Goal: Task Accomplishment & Management: Complete application form

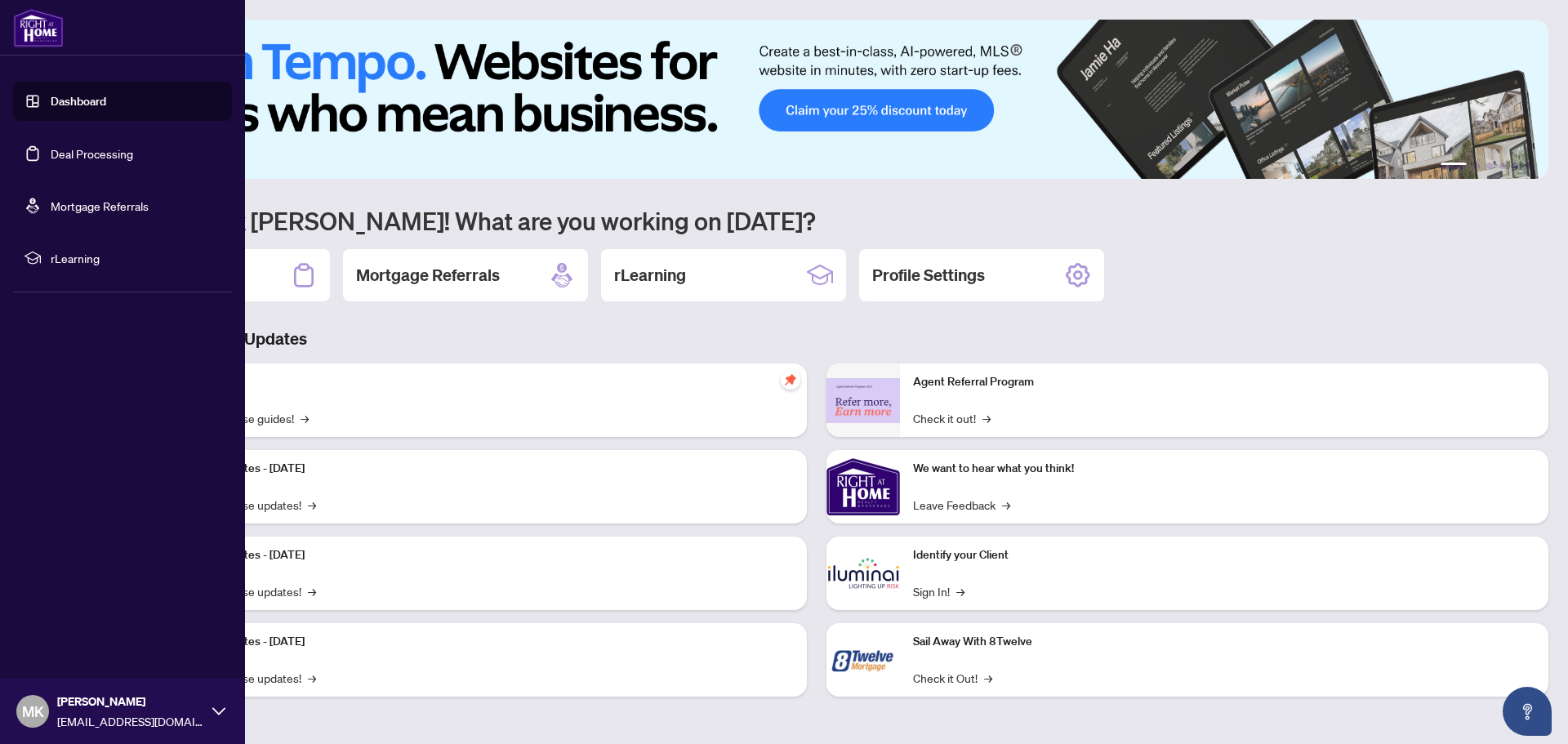
click at [84, 151] on link "Deal Processing" at bounding box center [92, 154] width 82 height 15
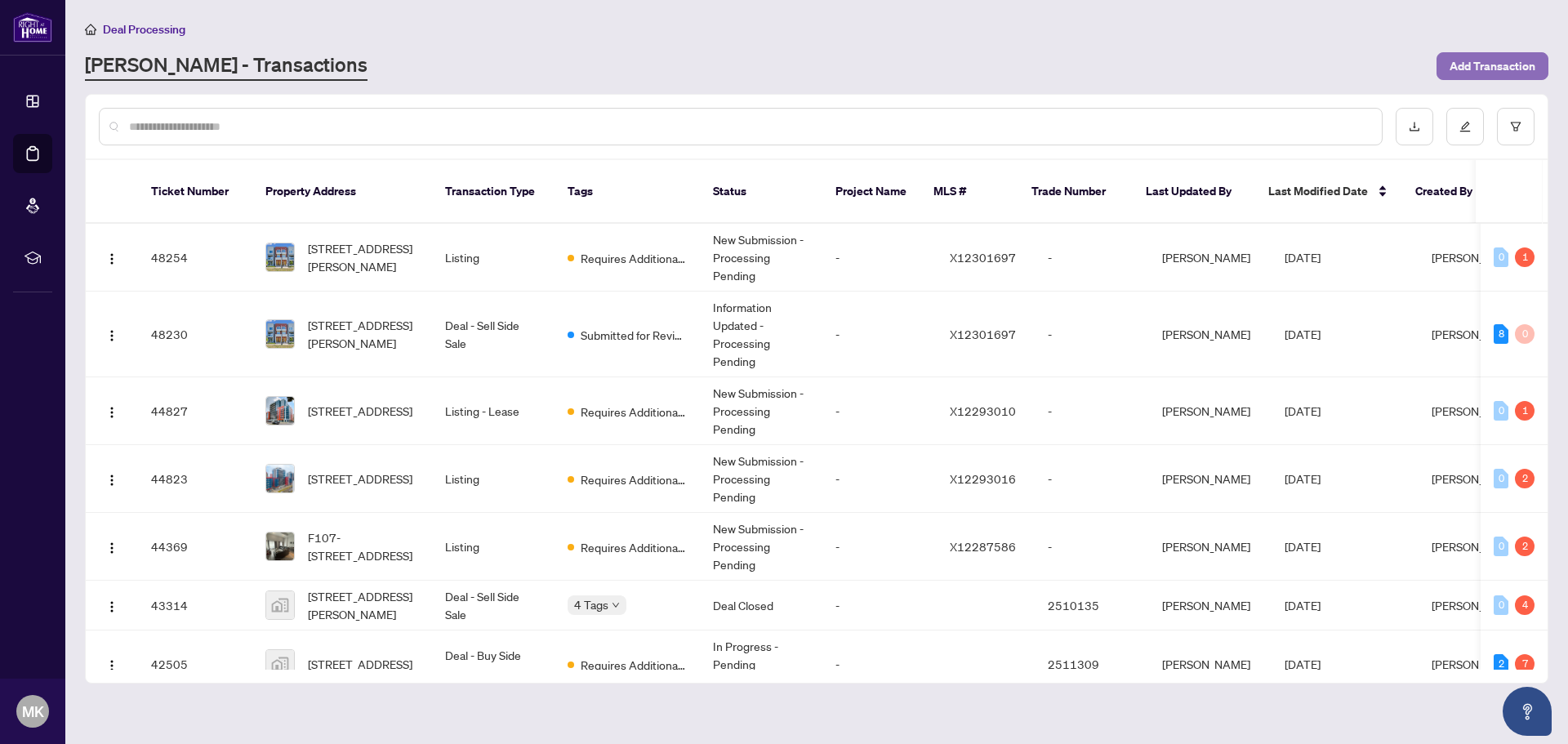
click at [1467, 56] on span "Add Transaction" at bounding box center [1492, 65] width 86 height 26
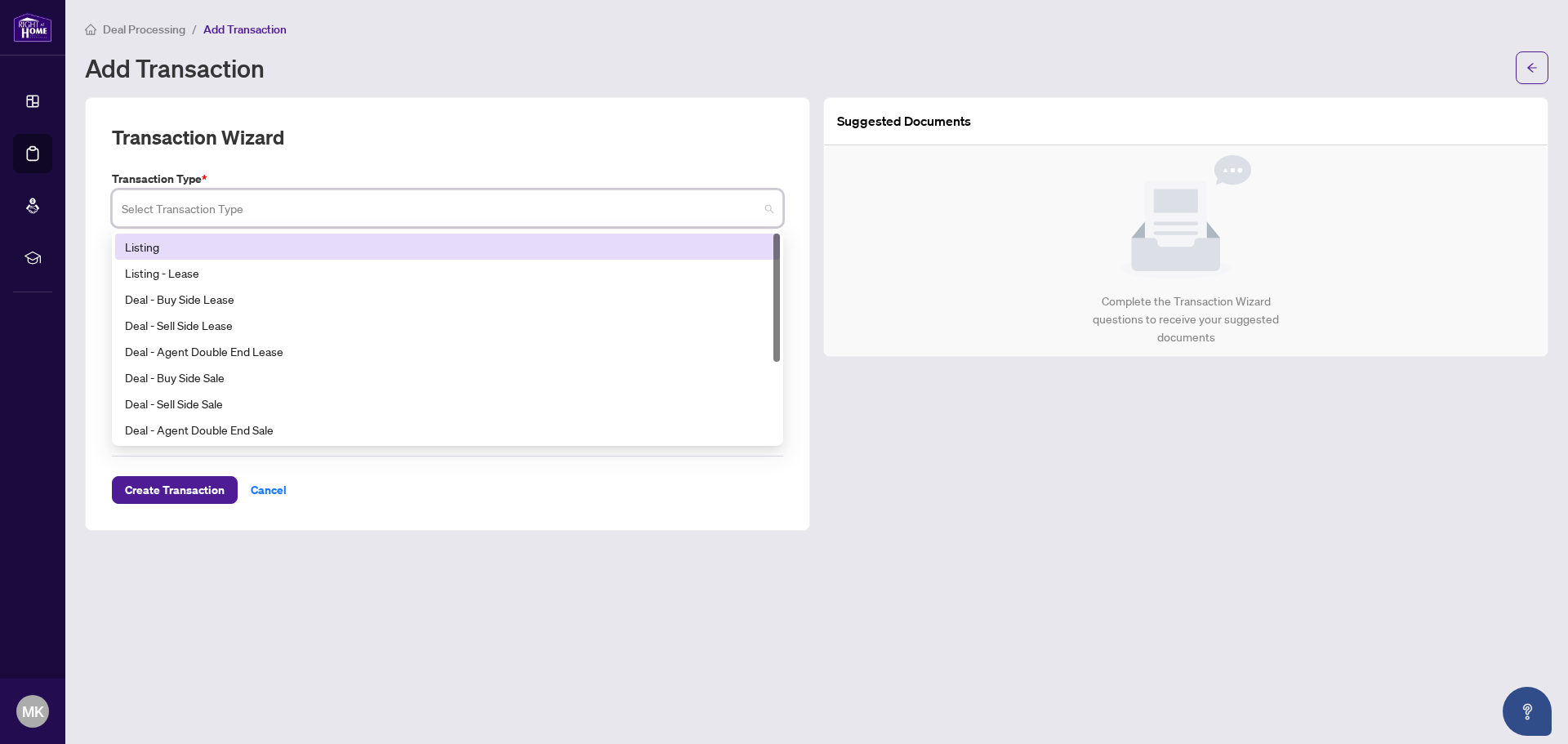
click at [404, 205] on input "search" at bounding box center [440, 211] width 637 height 36
click at [213, 250] on div "Listing" at bounding box center [448, 246] width 645 height 18
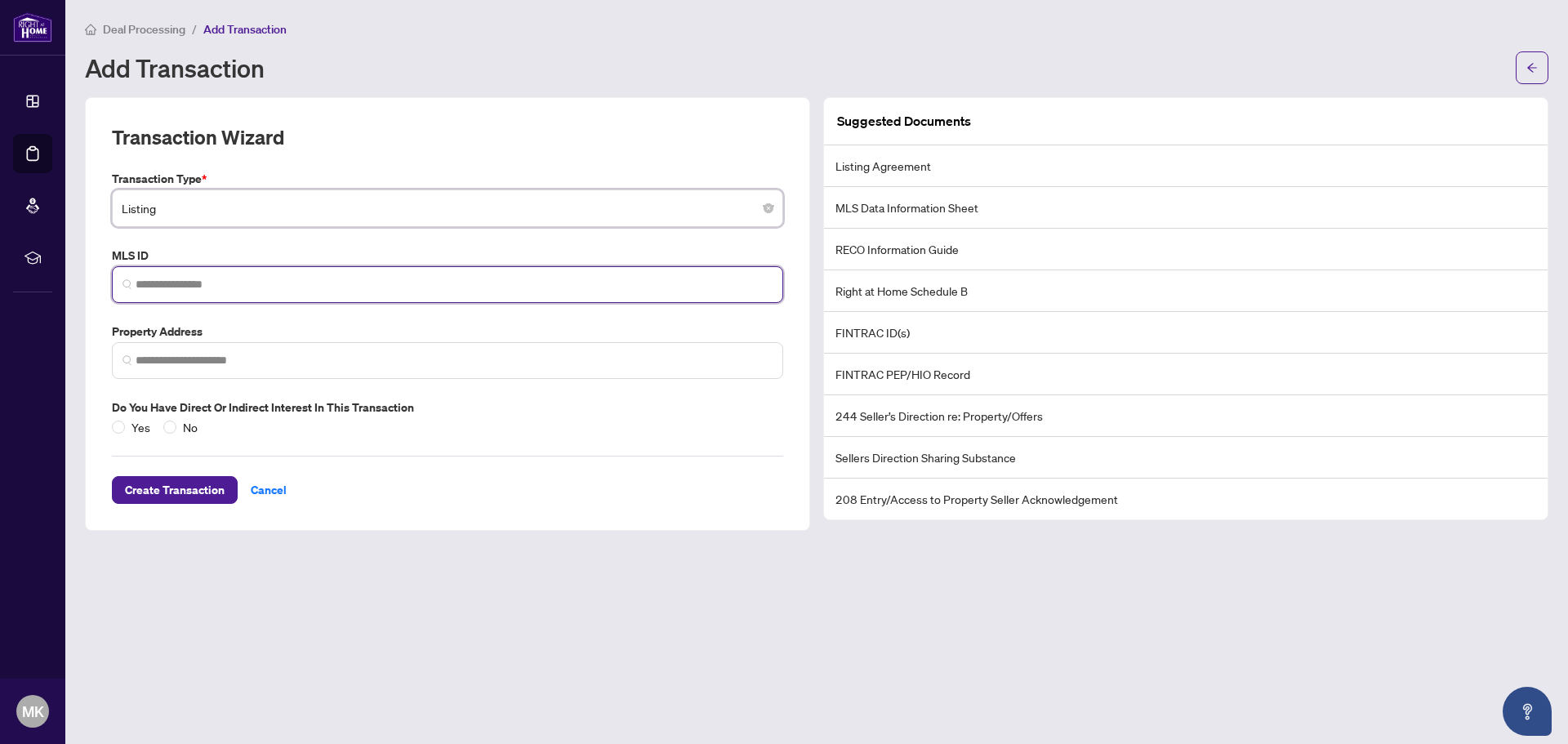
click at [336, 287] on input "search" at bounding box center [454, 285] width 637 height 17
paste input "*********"
type input "*********"
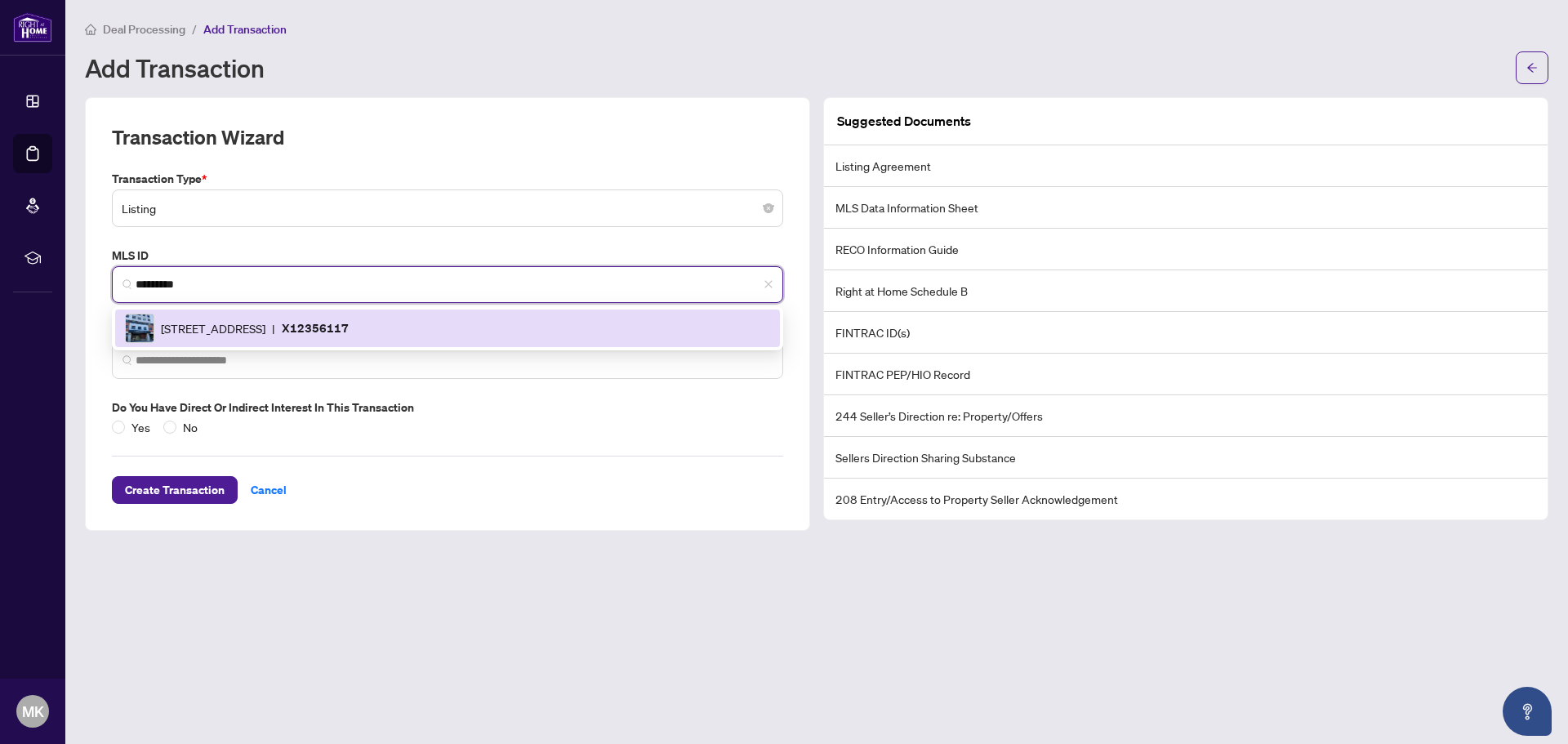
click at [251, 328] on span "[STREET_ADDRESS]" at bounding box center [213, 327] width 104 height 18
type input "**********"
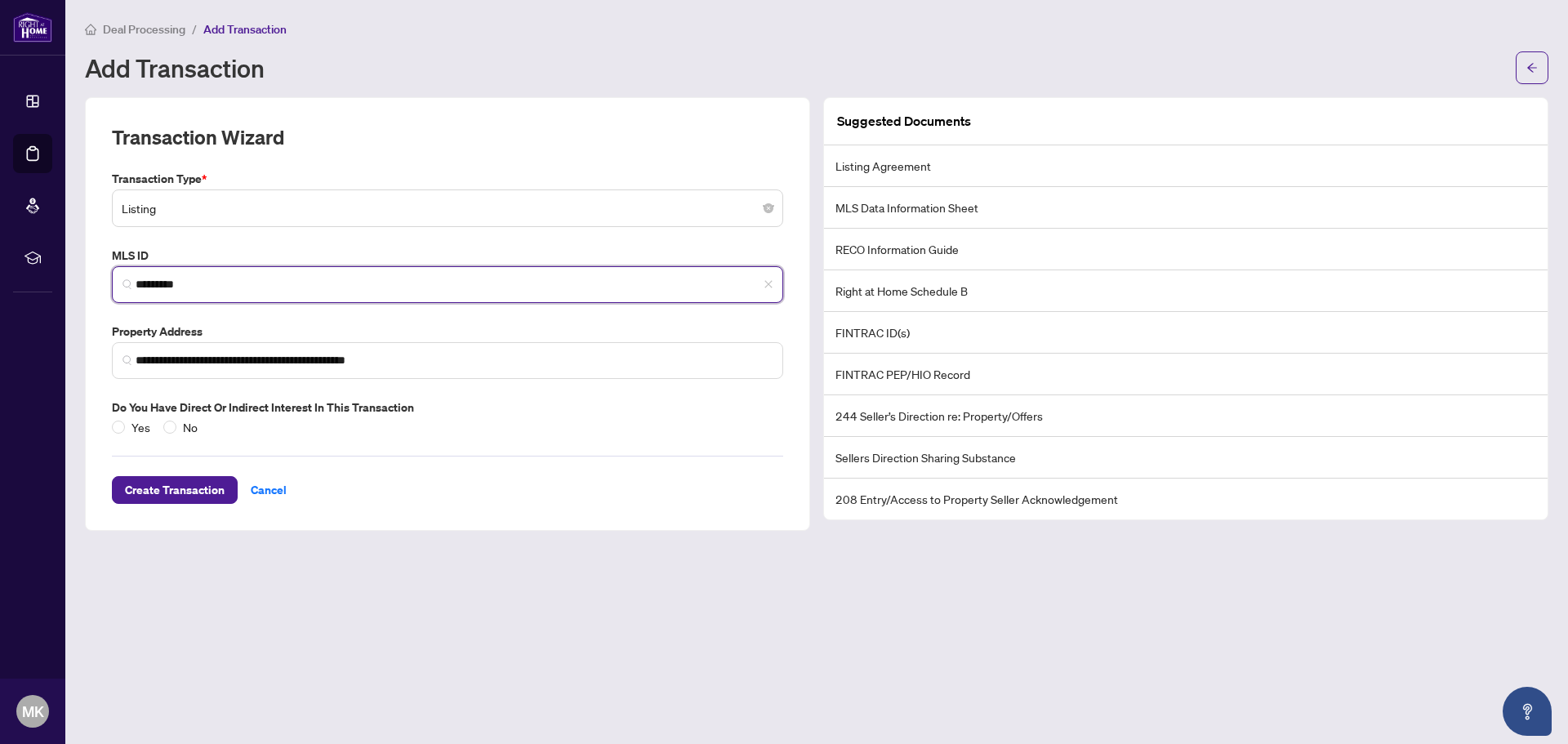
type input "*********"
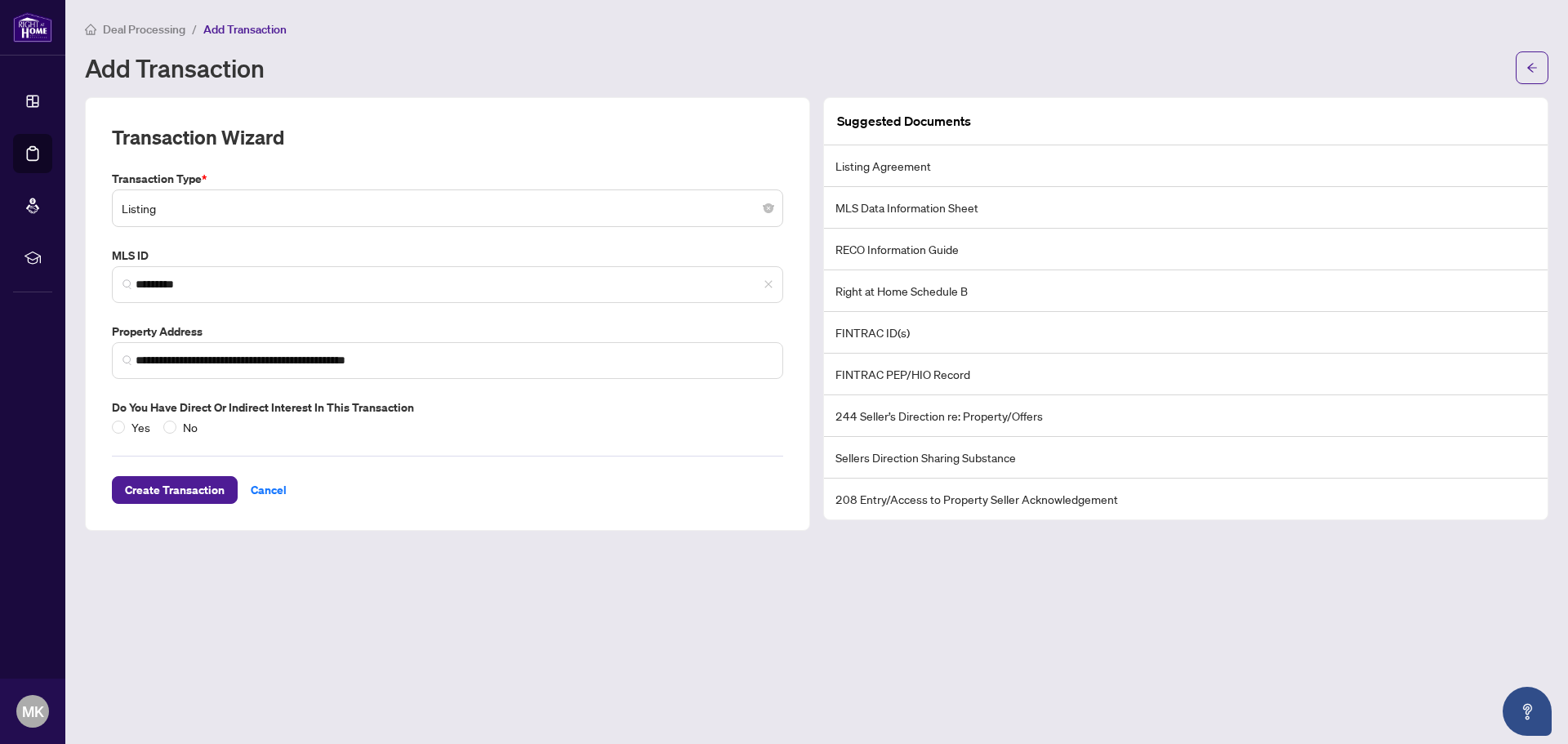
drag, startPoint x: 158, startPoint y: 417, endPoint x: 167, endPoint y: 437, distance: 21.9
click at [160, 423] on div "Yes No" at bounding box center [158, 427] width 92 height 18
click at [168, 438] on div "Create Transaction Cancel" at bounding box center [447, 469] width 671 height 68
click at [169, 434] on label "No" at bounding box center [183, 427] width 41 height 18
click at [184, 498] on span "Create Transaction" at bounding box center [175, 490] width 100 height 26
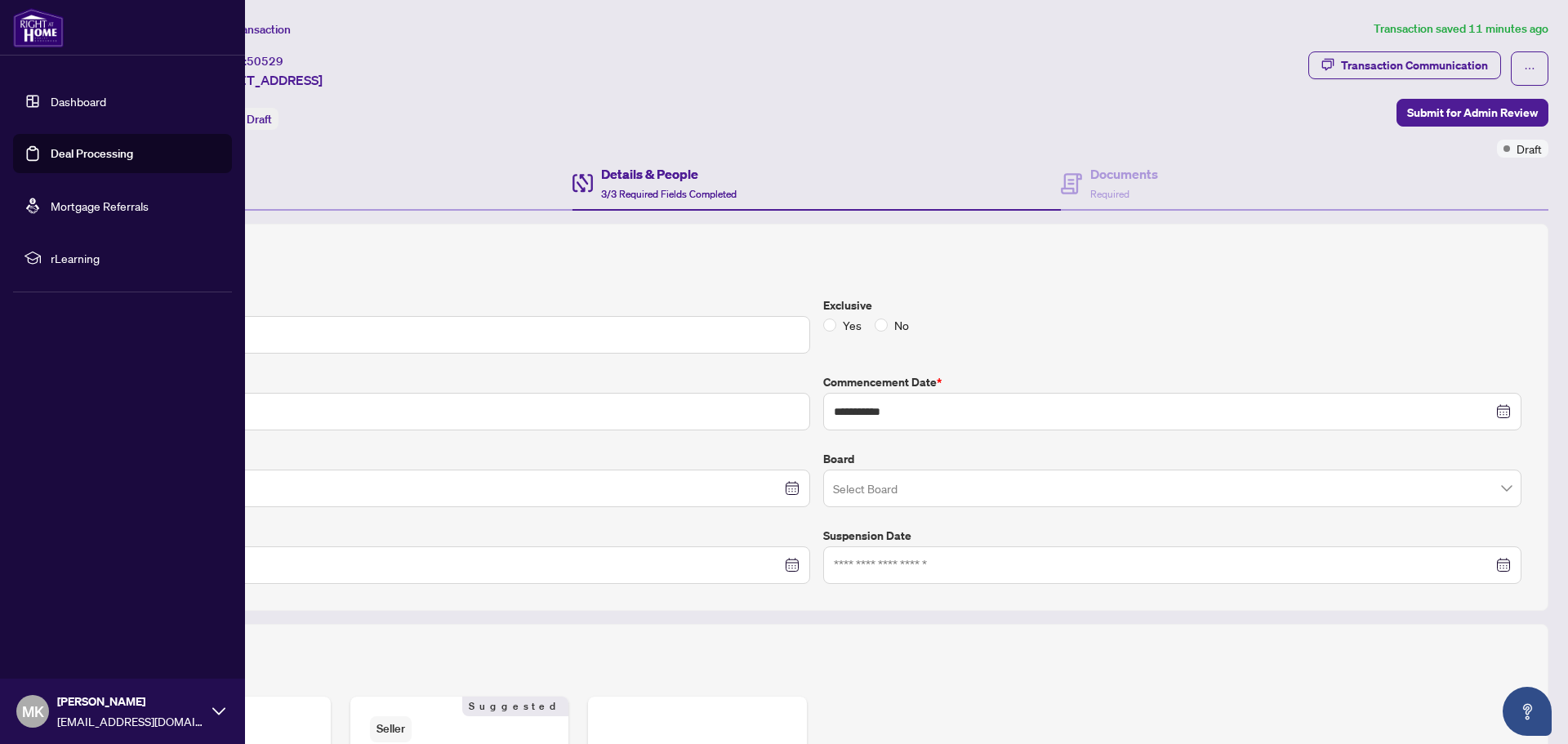
click at [50, 149] on link "Deal Processing" at bounding box center [92, 154] width 82 height 15
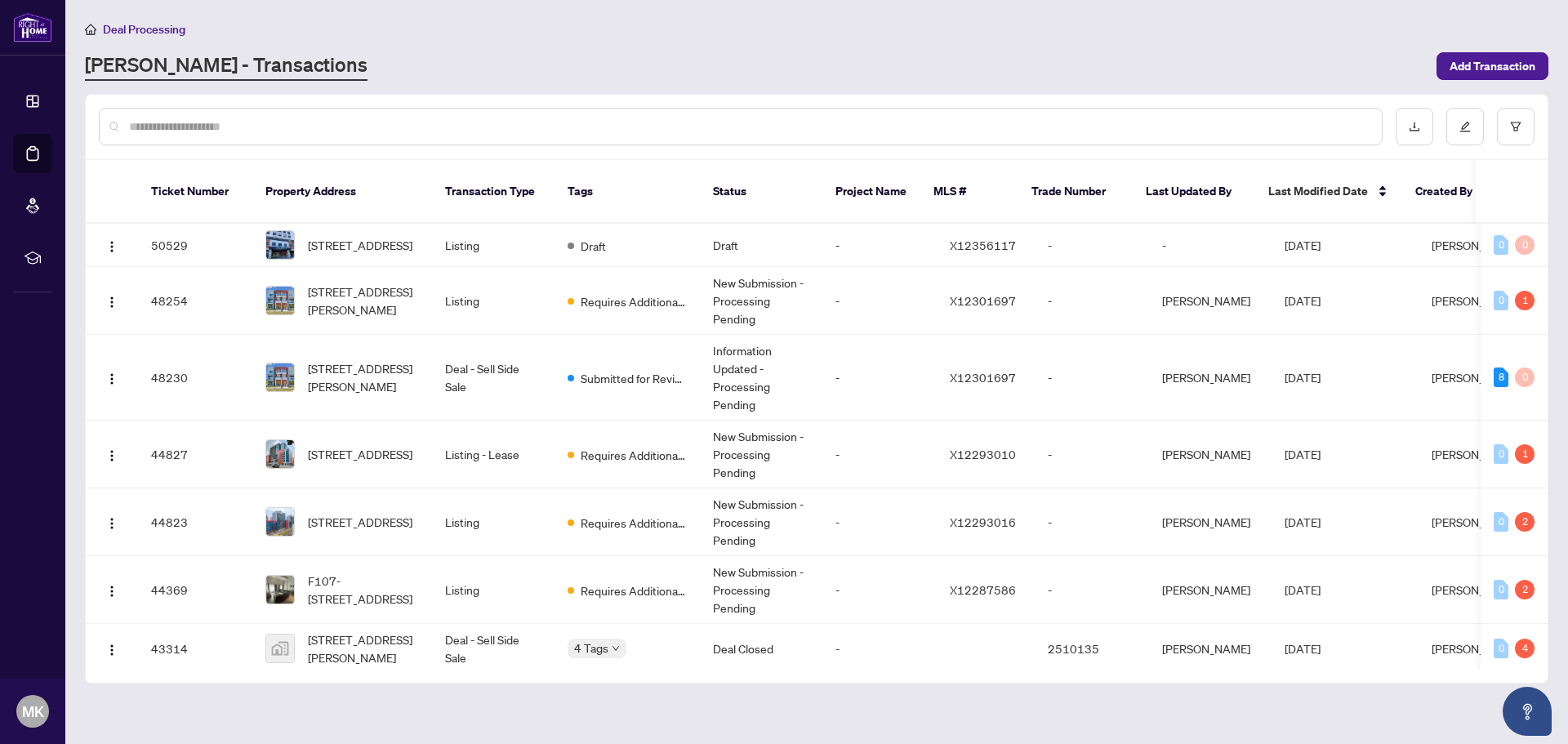
click at [1482, 46] on div "Deal Processing [PERSON_NAME] - Transactions Add Transaction" at bounding box center [816, 50] width 1464 height 61
click at [1485, 64] on span "Add Transaction" at bounding box center [1492, 65] width 86 height 26
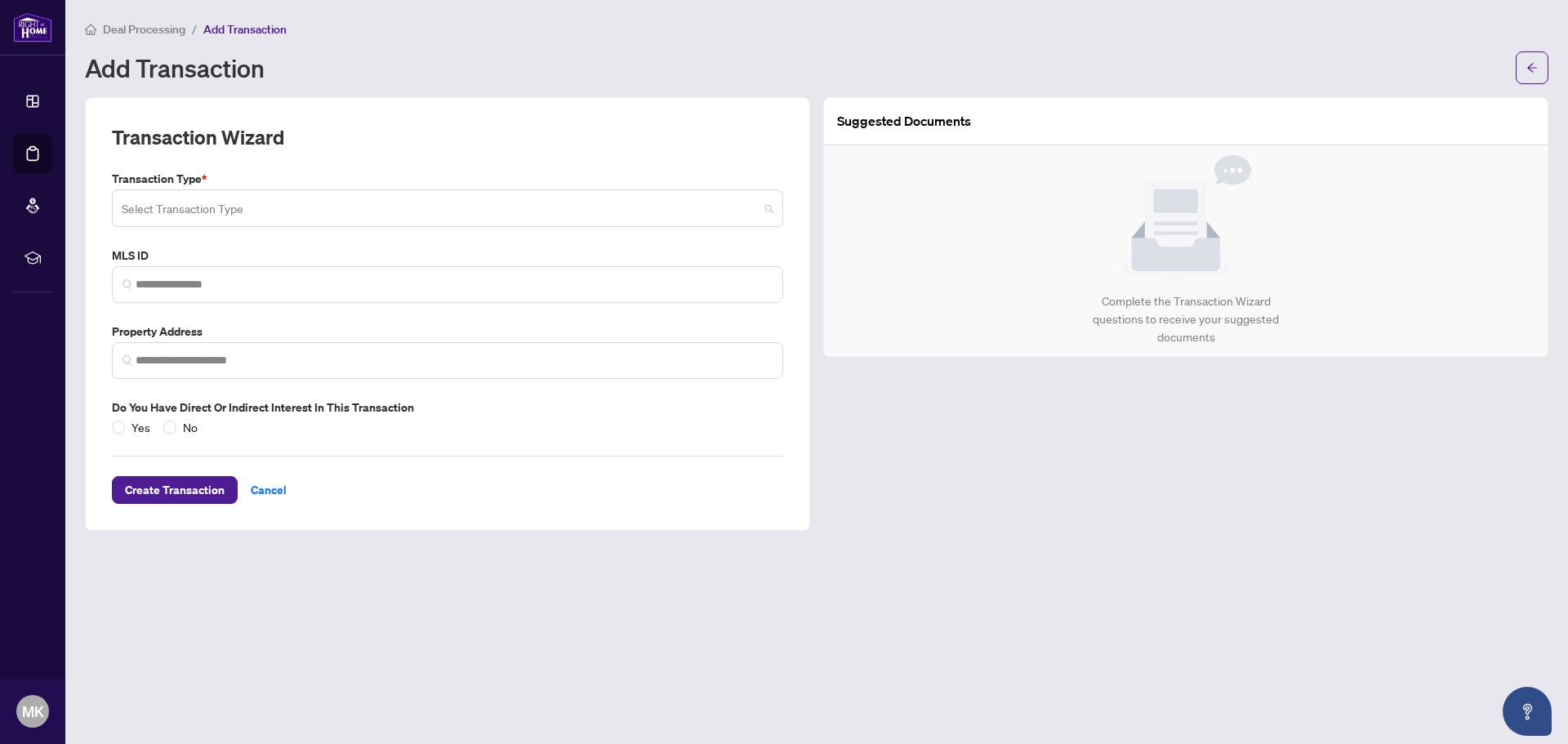
click at [354, 203] on input "search" at bounding box center [440, 211] width 637 height 36
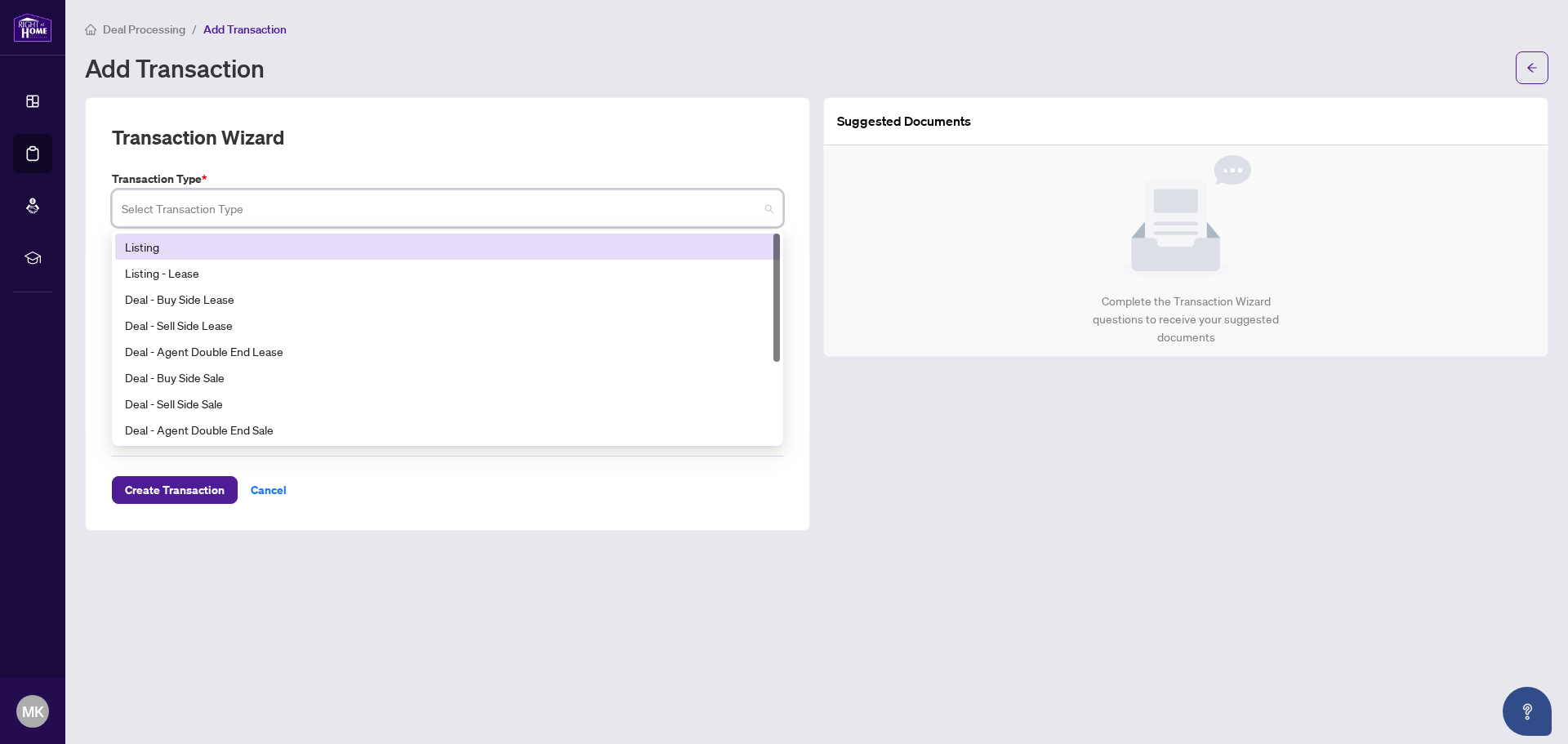
click at [250, 239] on div "Listing" at bounding box center [448, 246] width 645 height 18
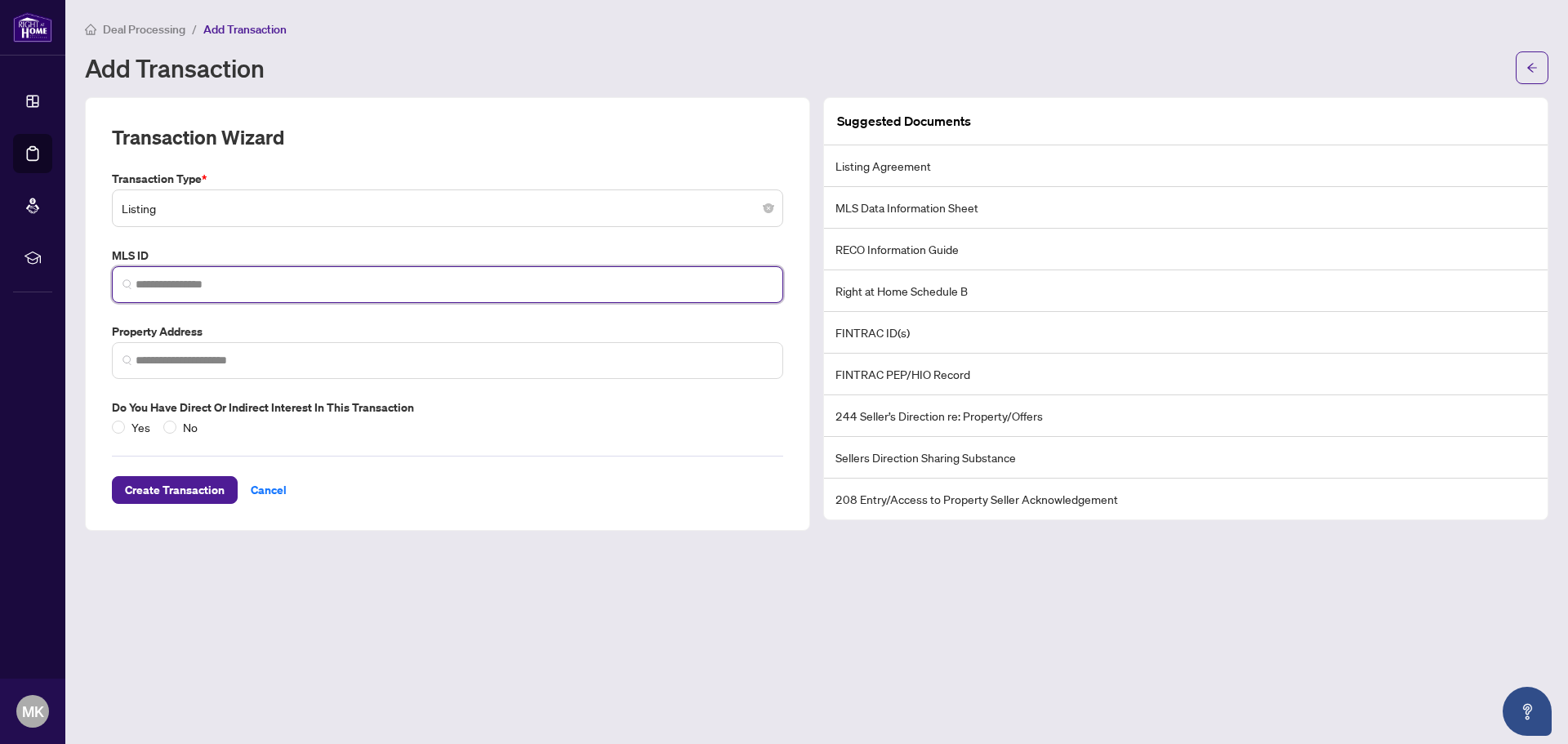
click at [255, 277] on input "search" at bounding box center [454, 285] width 637 height 17
paste input "*********"
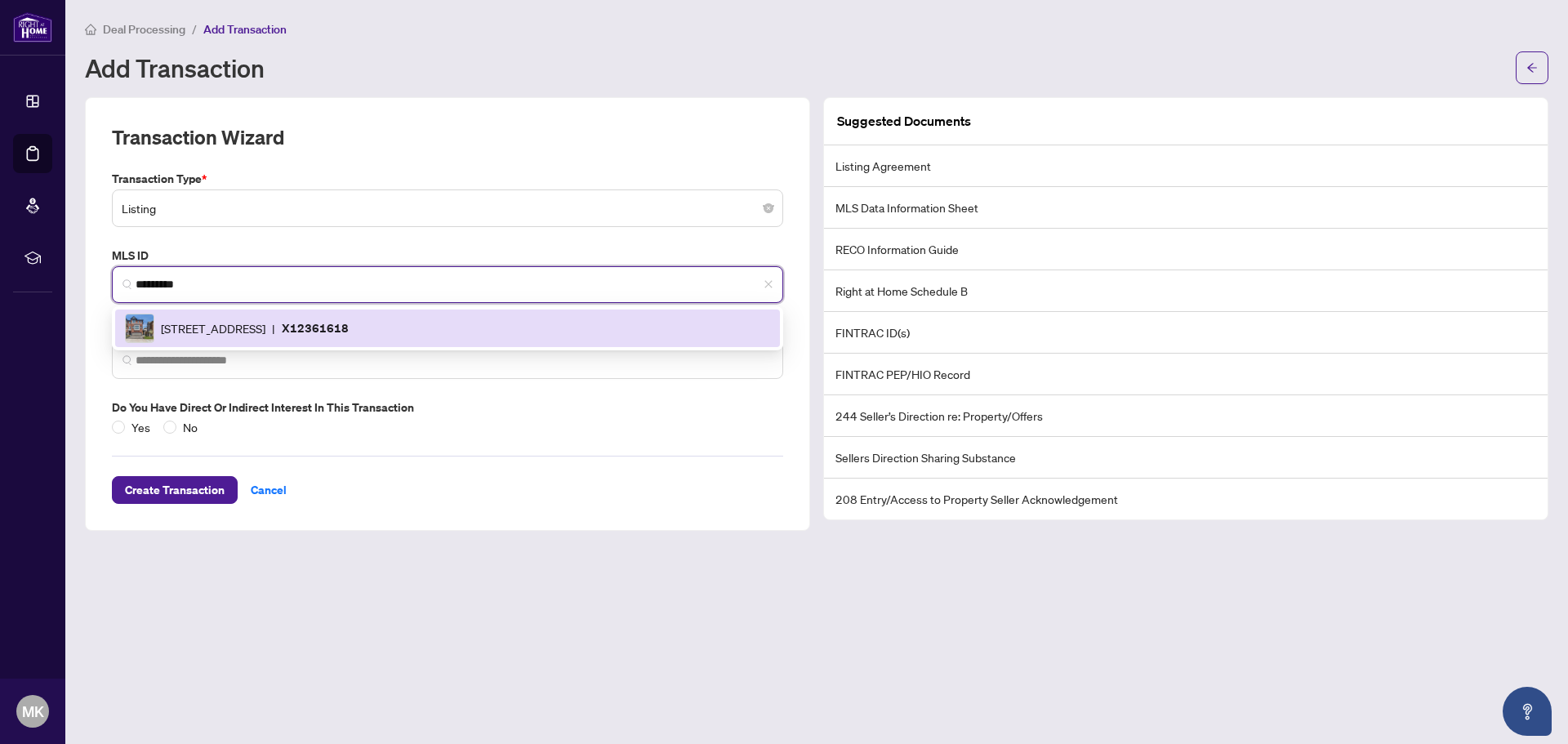
type input "*********"
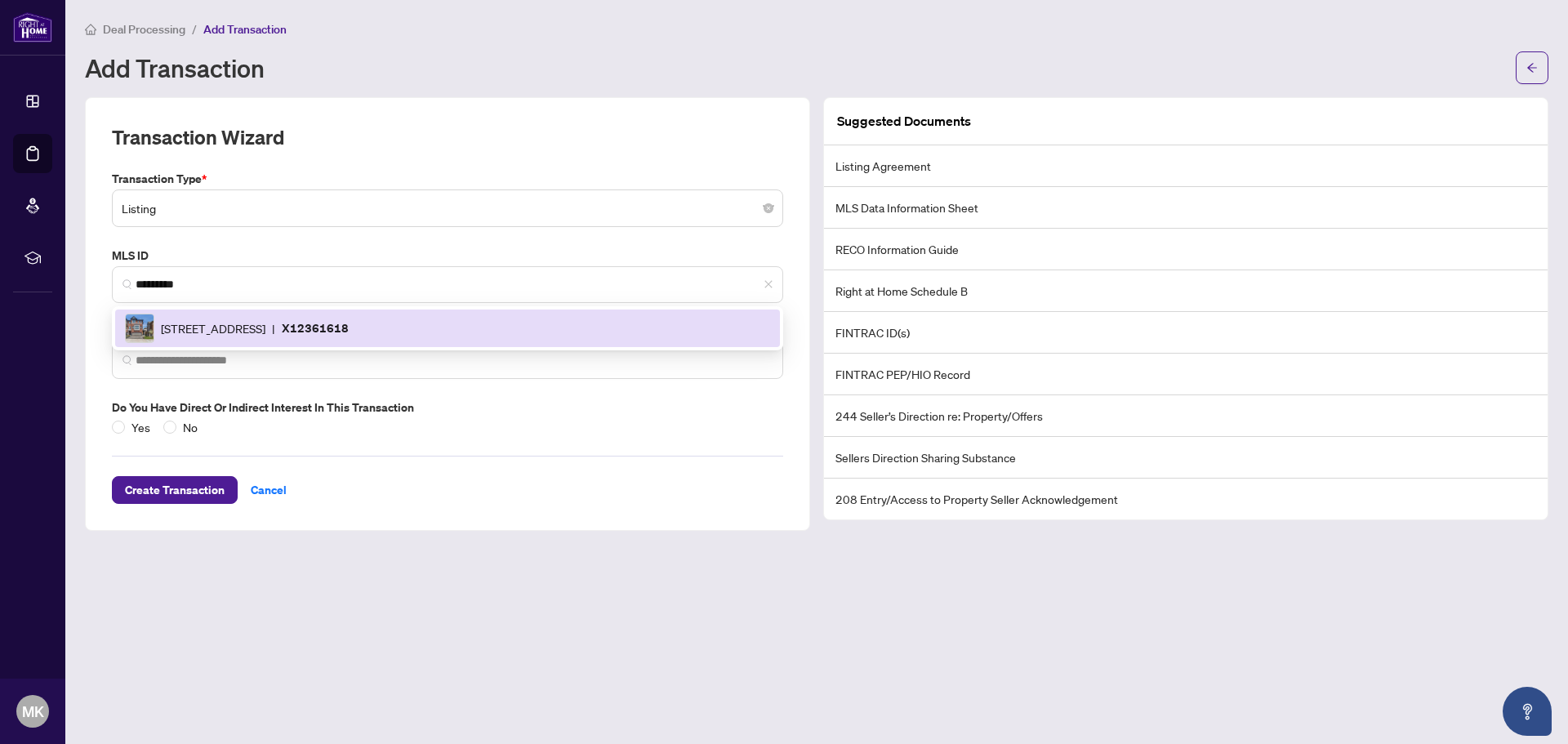
click at [163, 302] on div "Transaction Type * Listing 13 14 Listing Listing - Lease Deal - Buy Side Lease …" at bounding box center [447, 302] width 684 height 266
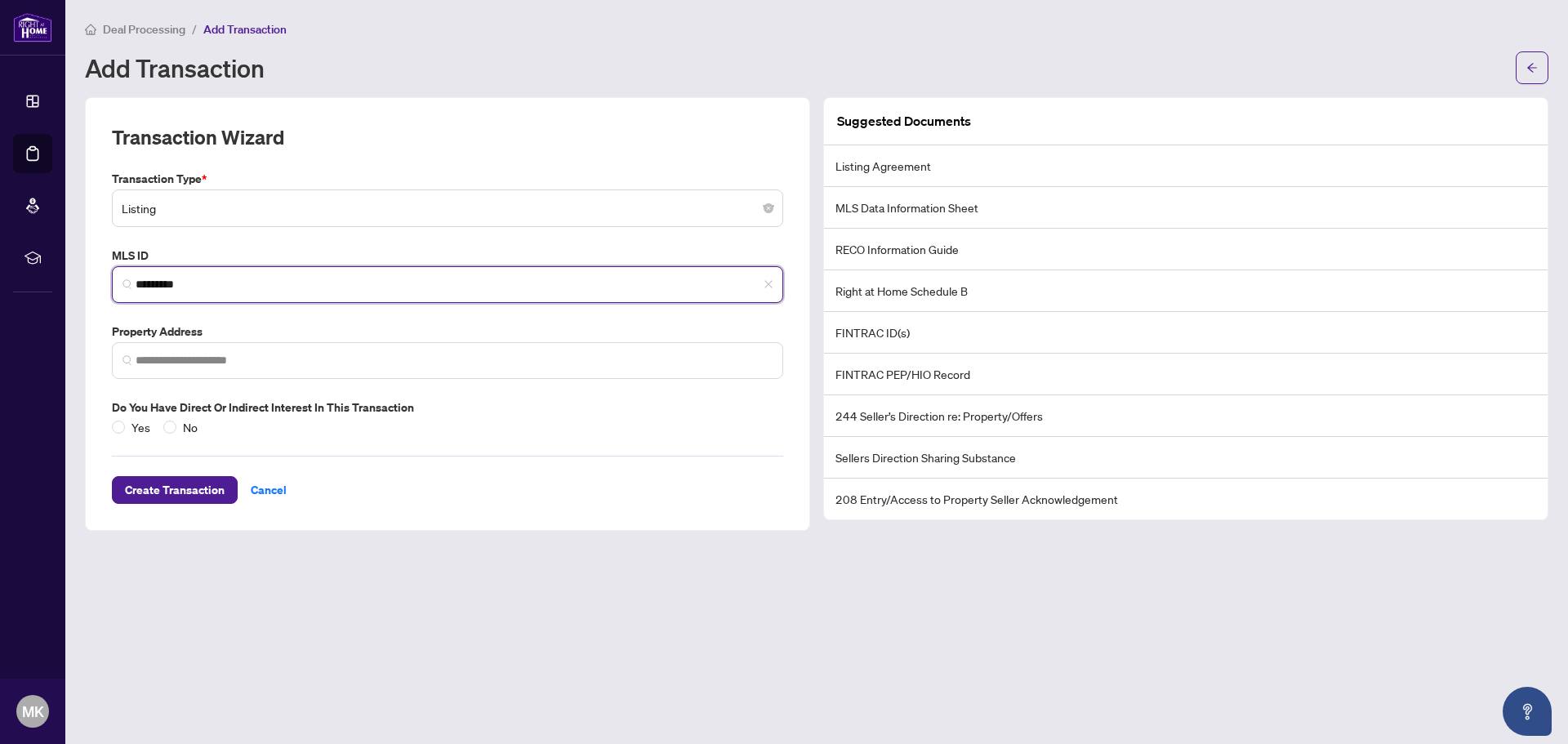
click at [223, 283] on input "*********" at bounding box center [454, 285] width 637 height 17
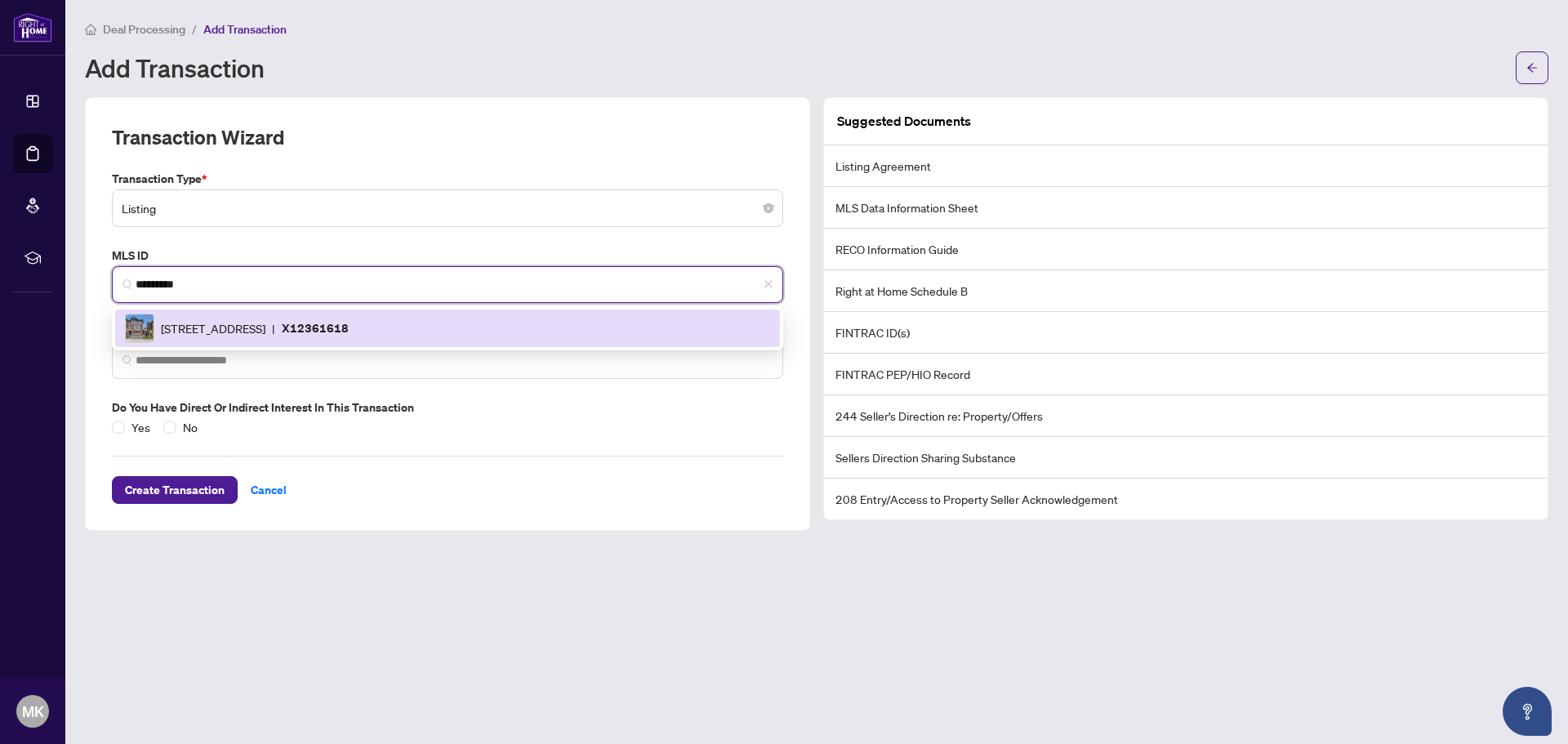
click at [209, 314] on div "[STREET_ADDRESS] | X12361618" at bounding box center [448, 327] width 645 height 29
type input "**********"
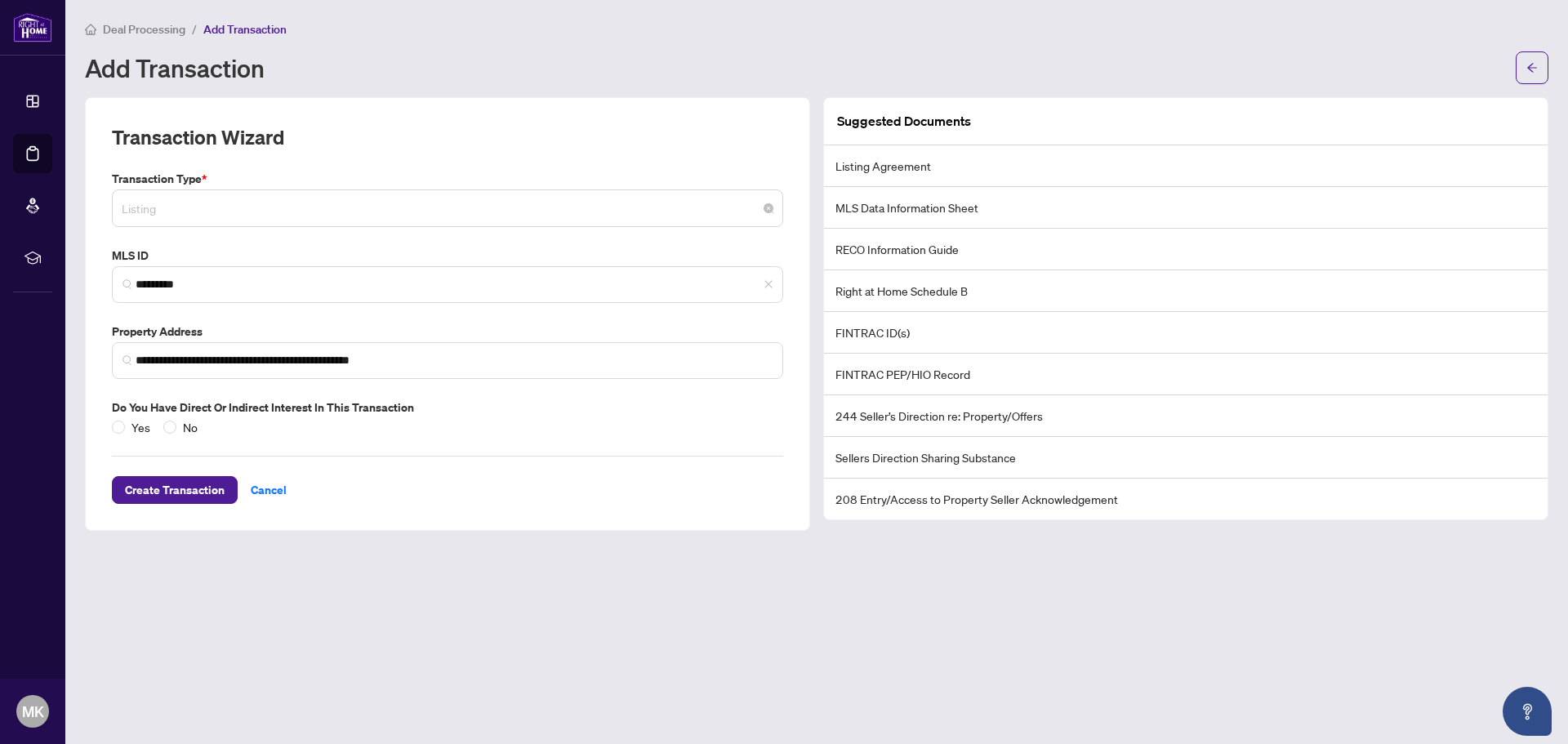
click at [218, 224] on input "search" at bounding box center [440, 211] width 637 height 36
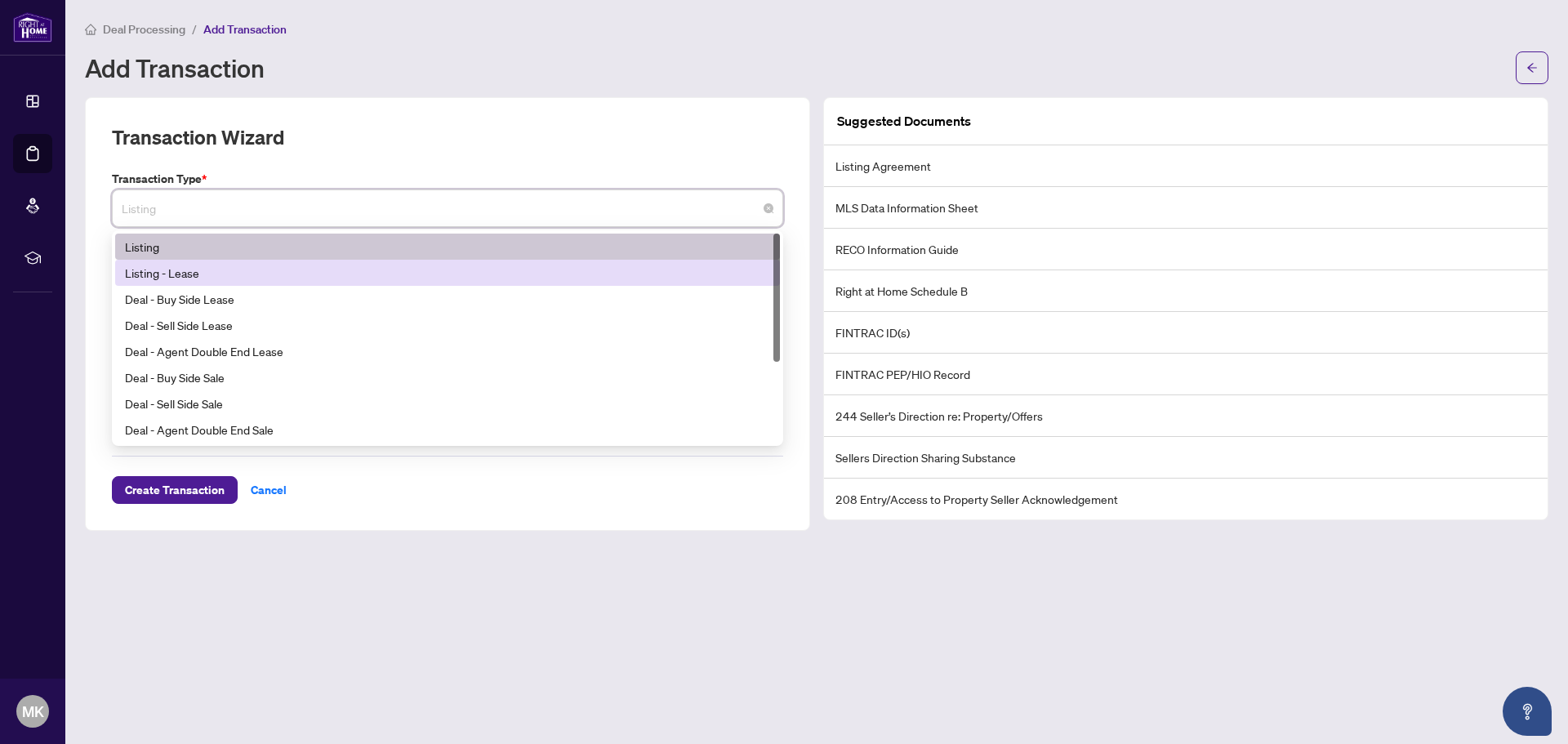
click at [199, 275] on div "Listing - Lease" at bounding box center [448, 272] width 645 height 18
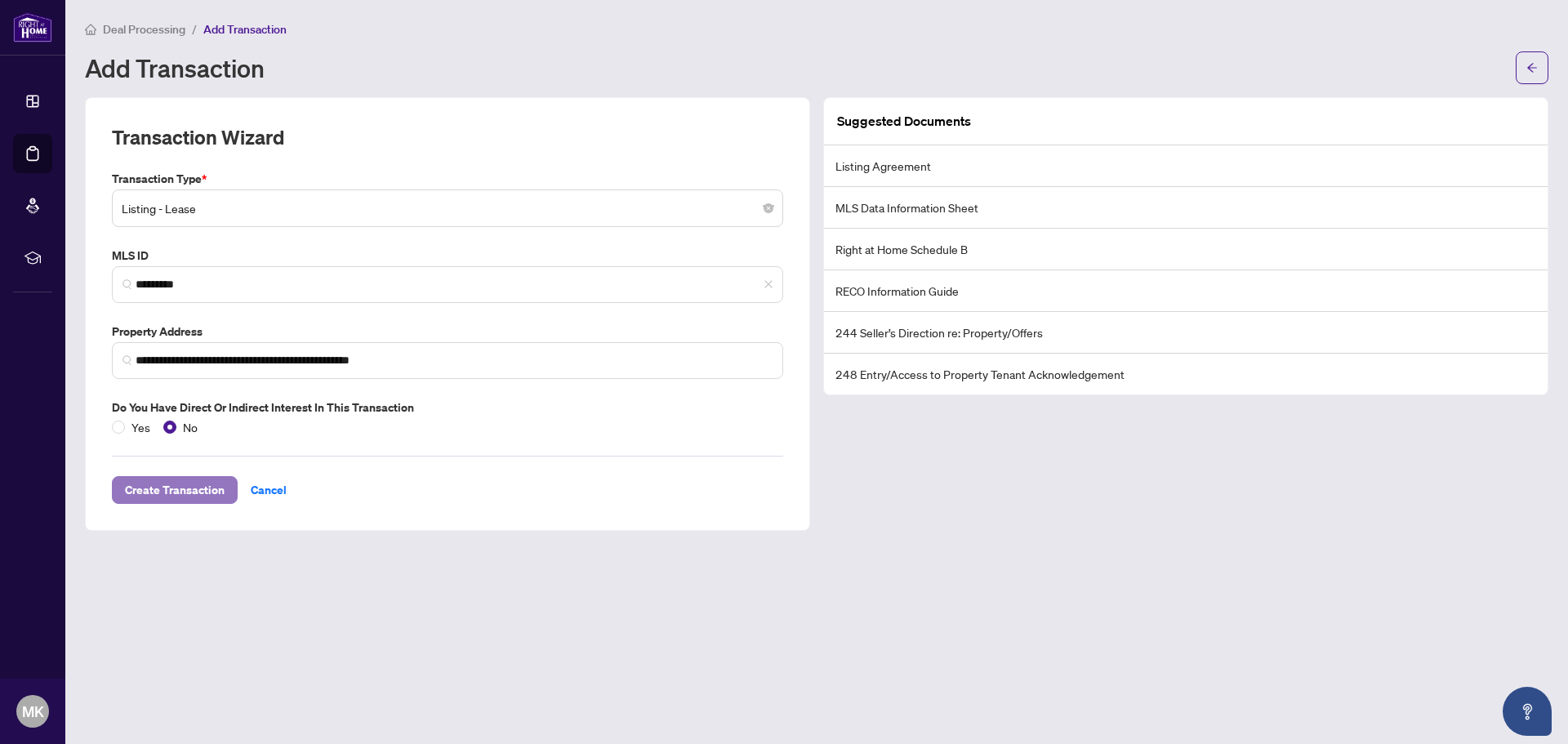
click at [178, 486] on span "Create Transaction" at bounding box center [175, 490] width 100 height 26
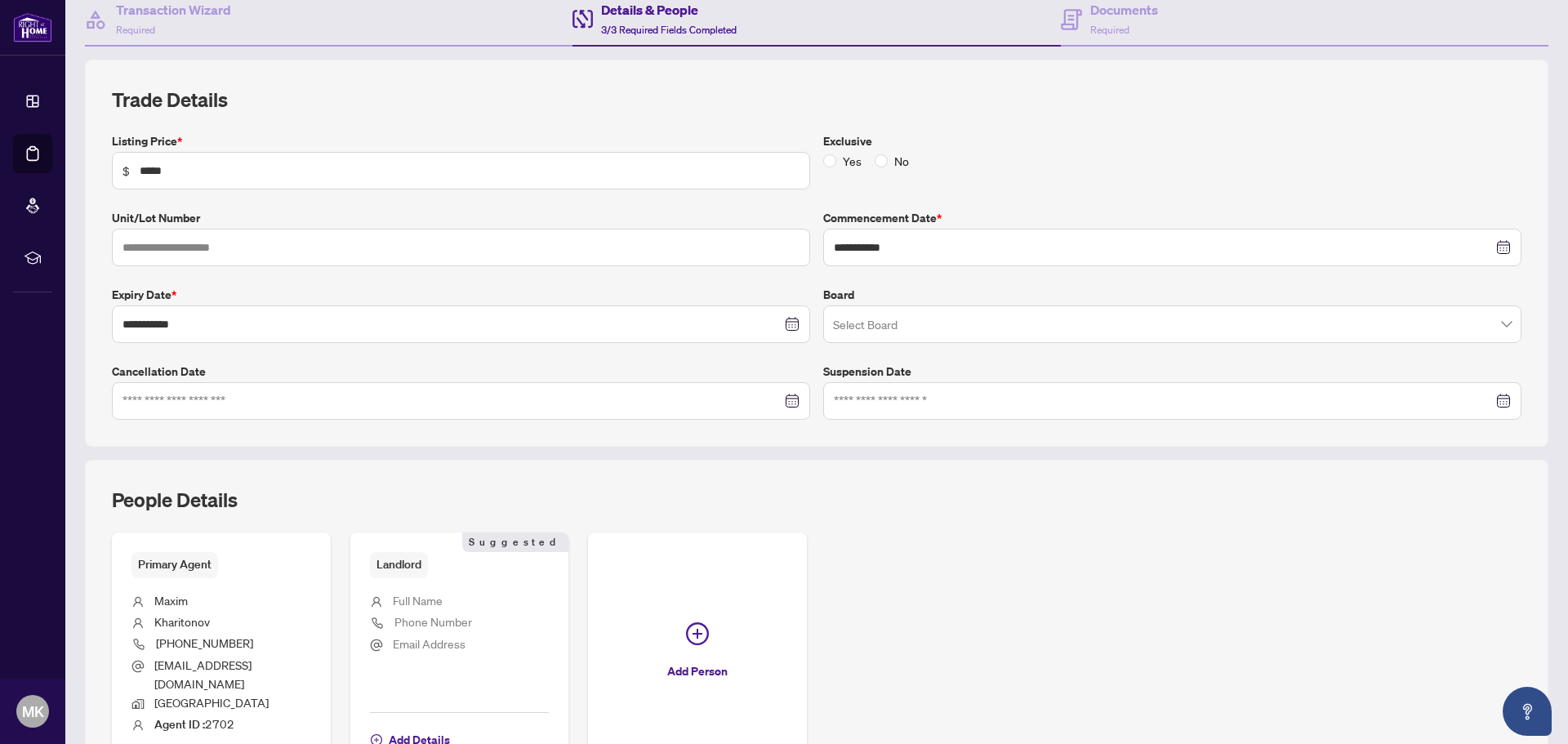
scroll to position [245, 0]
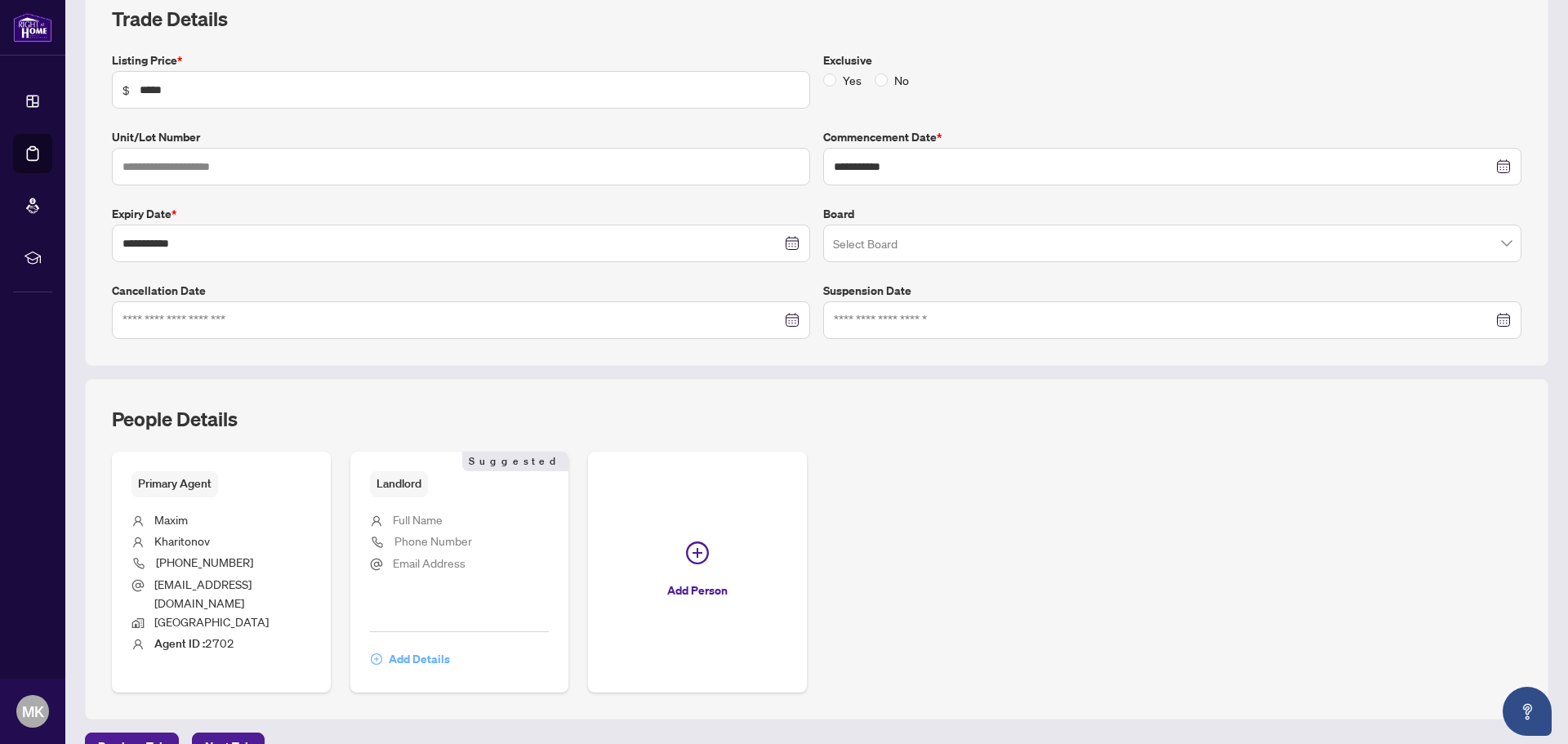
click at [412, 646] on span "Add Details" at bounding box center [419, 658] width 61 height 26
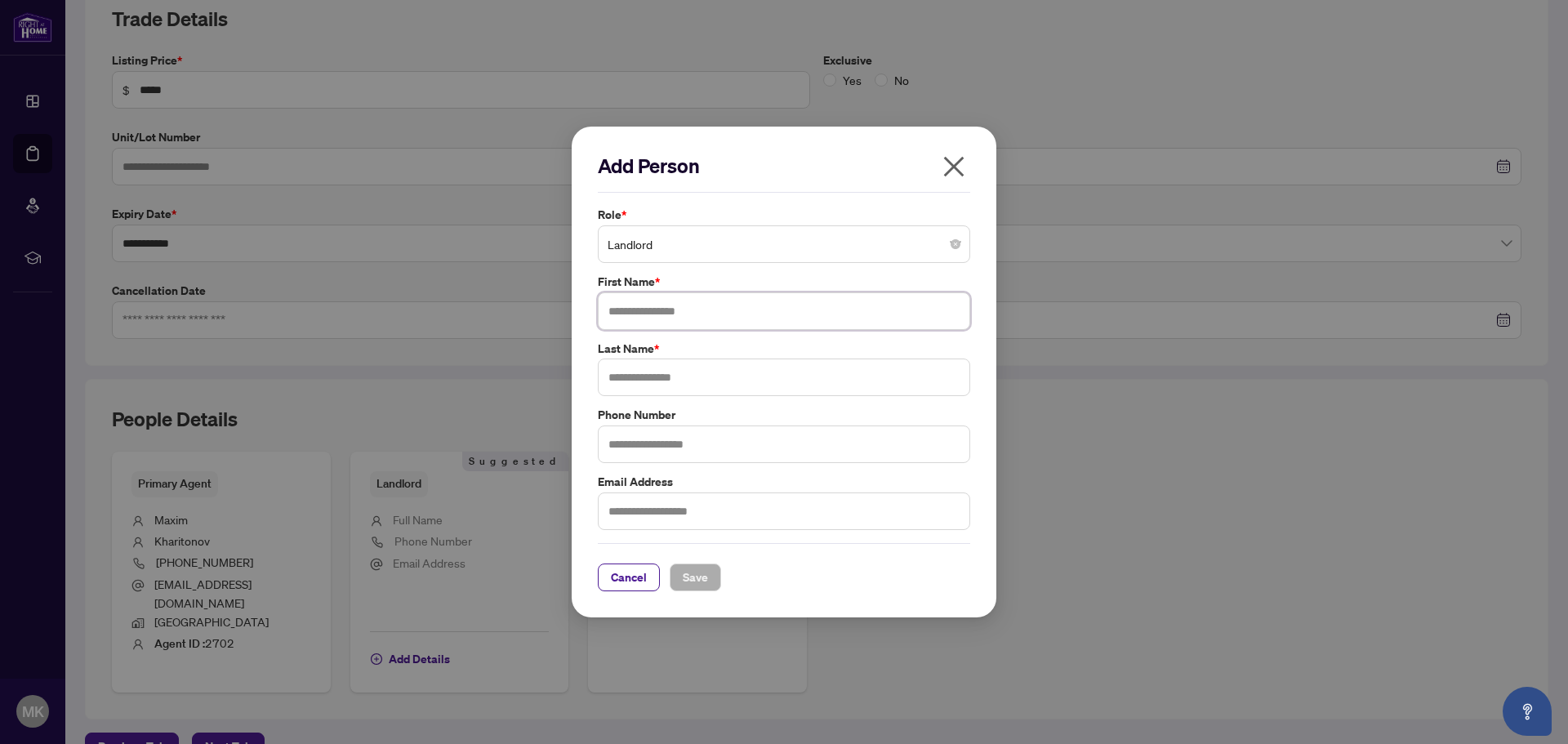
click at [615, 310] on input "text" at bounding box center [784, 311] width 372 height 38
paste input "*****"
type input "*****"
click at [658, 390] on input "text" at bounding box center [784, 377] width 372 height 38
paste input "**********"
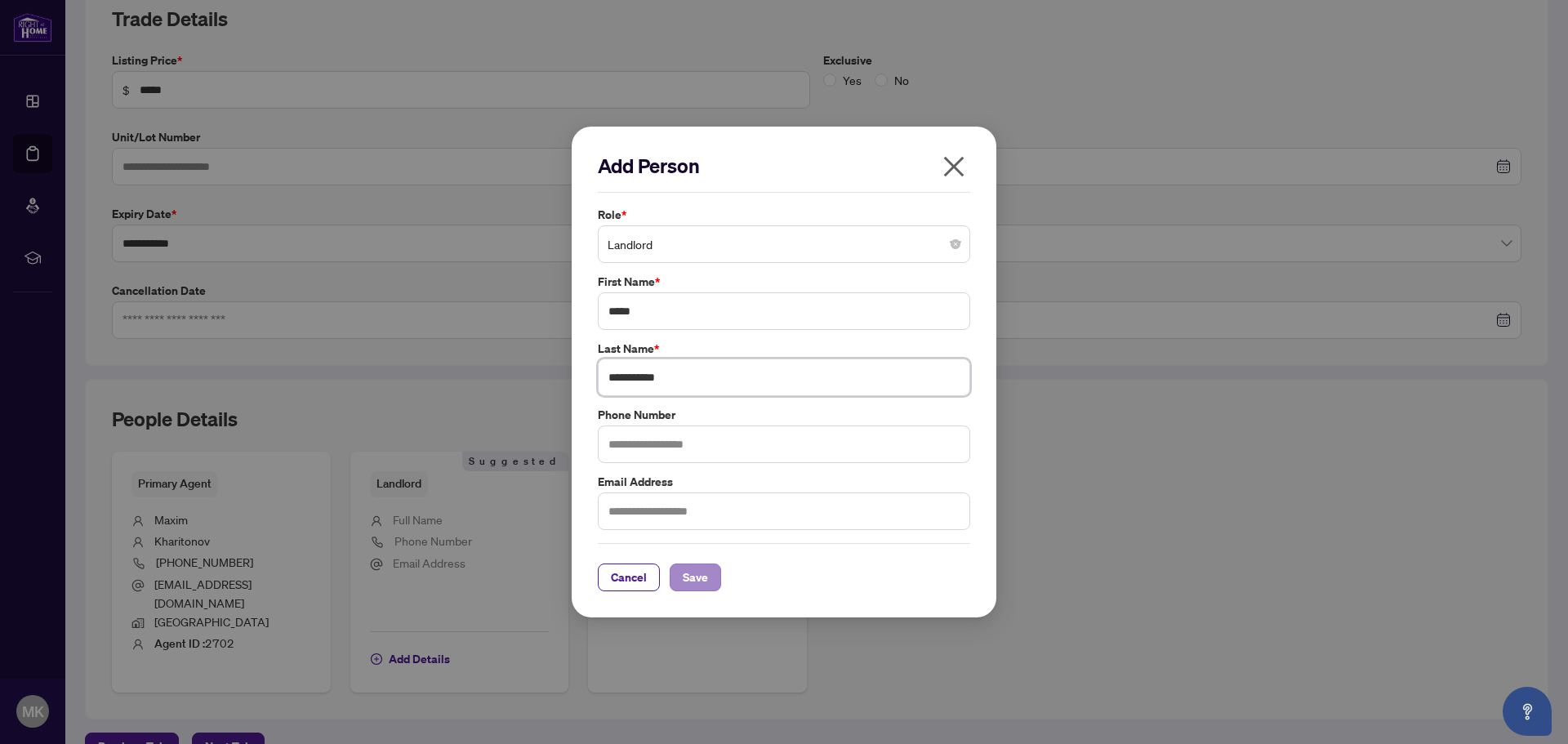
type input "**********"
click at [714, 585] on button "Save" at bounding box center [695, 577] width 51 height 28
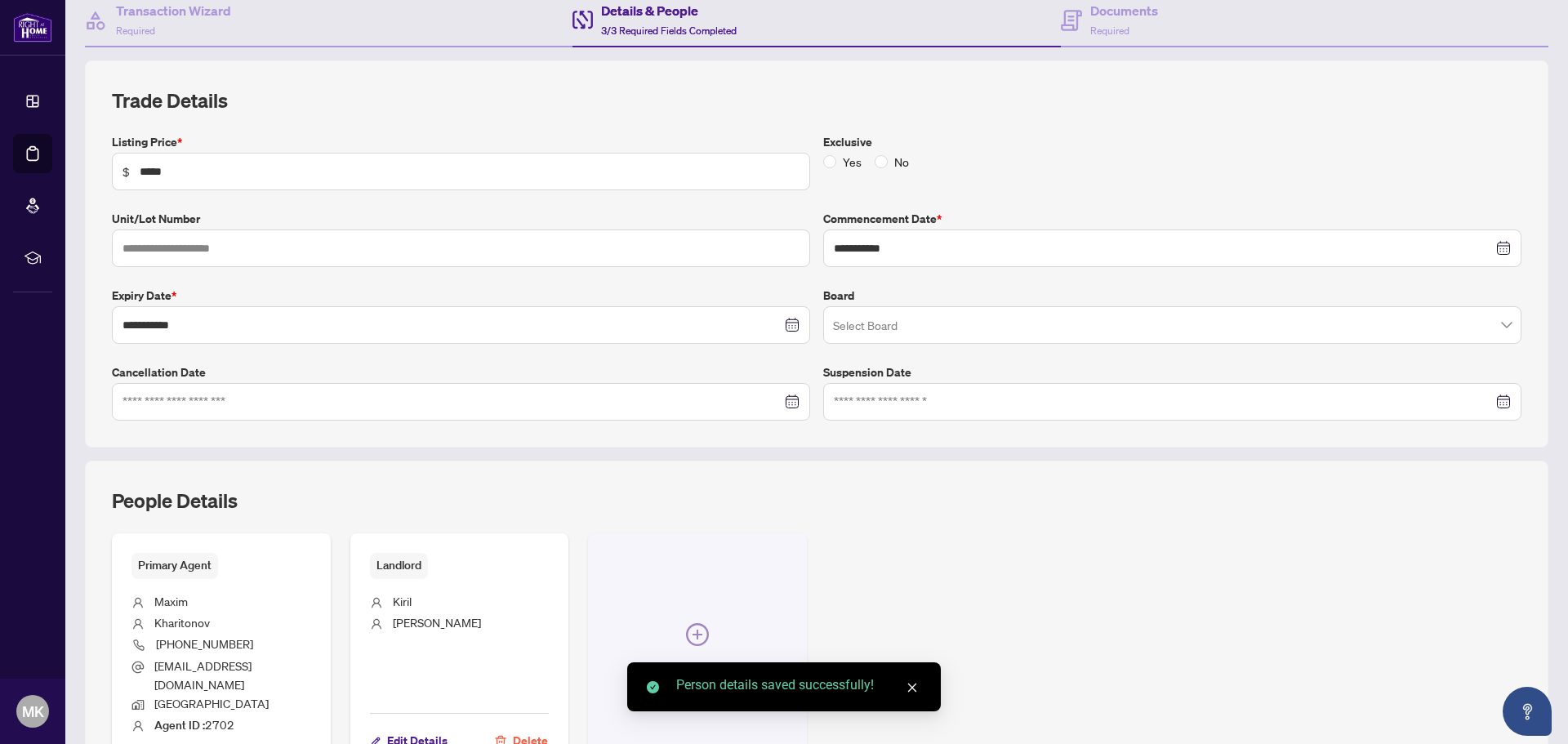
scroll to position [0, 0]
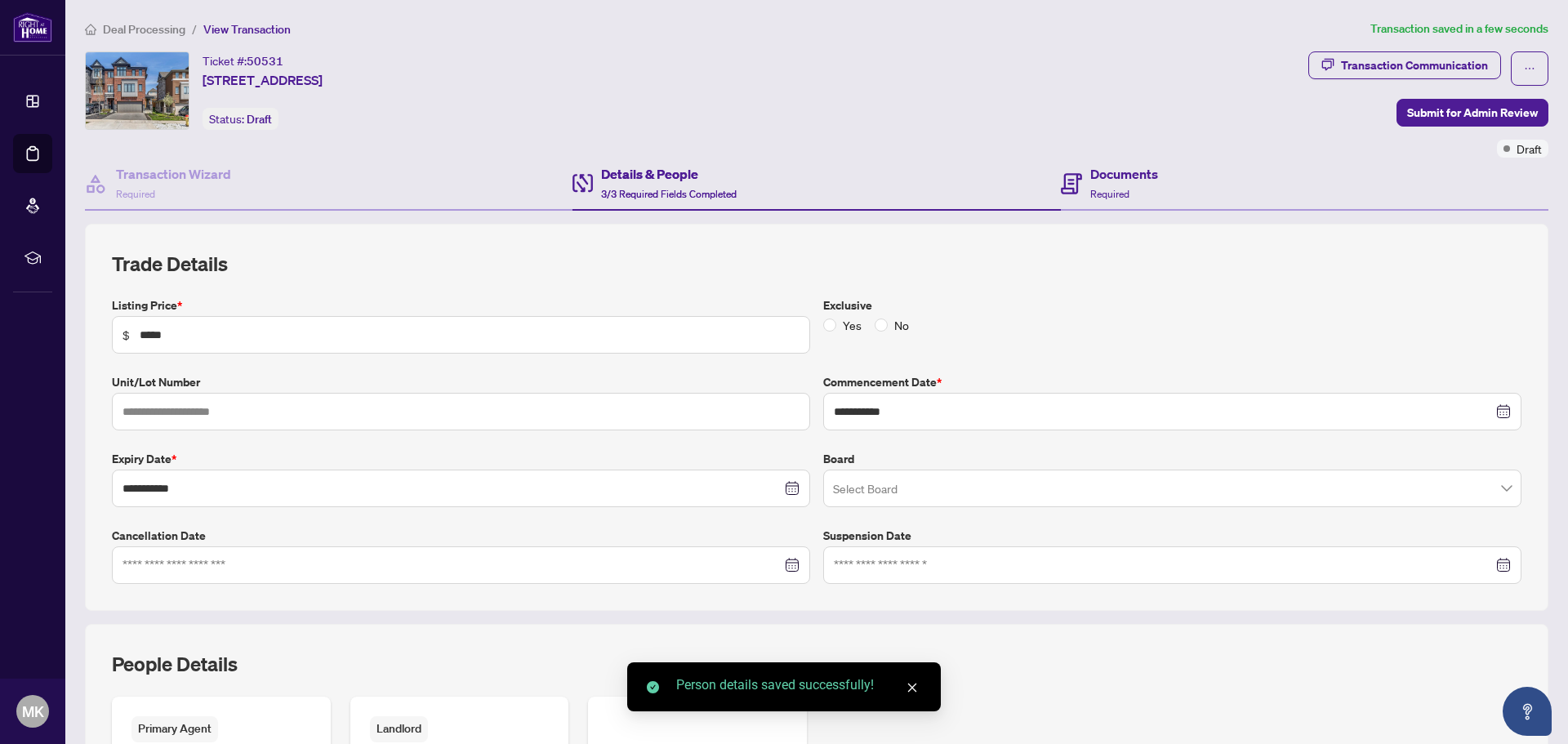
click at [1212, 190] on div "Documents Required" at bounding box center [1304, 184] width 488 height 53
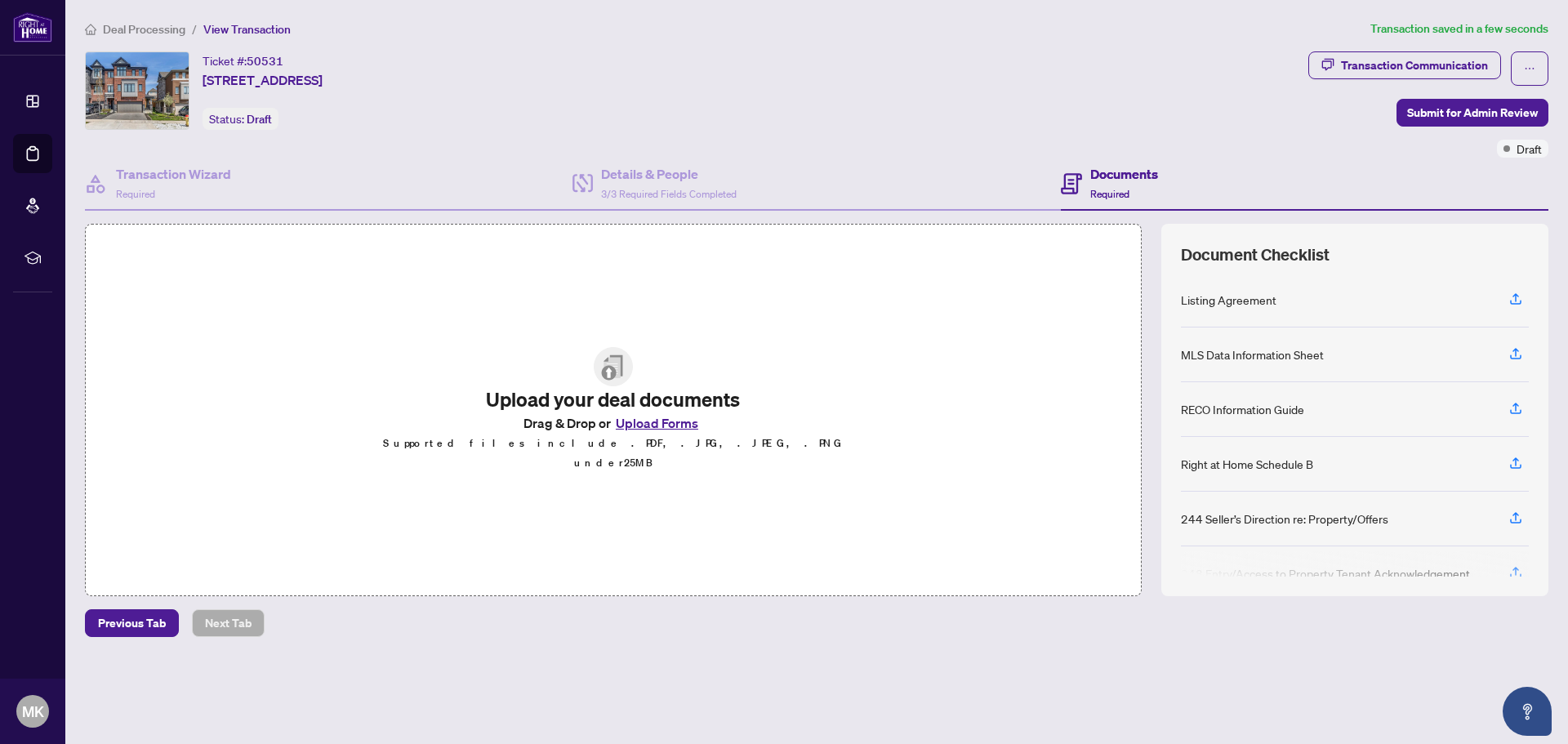
click at [663, 422] on button "Upload Forms" at bounding box center [657, 422] width 92 height 21
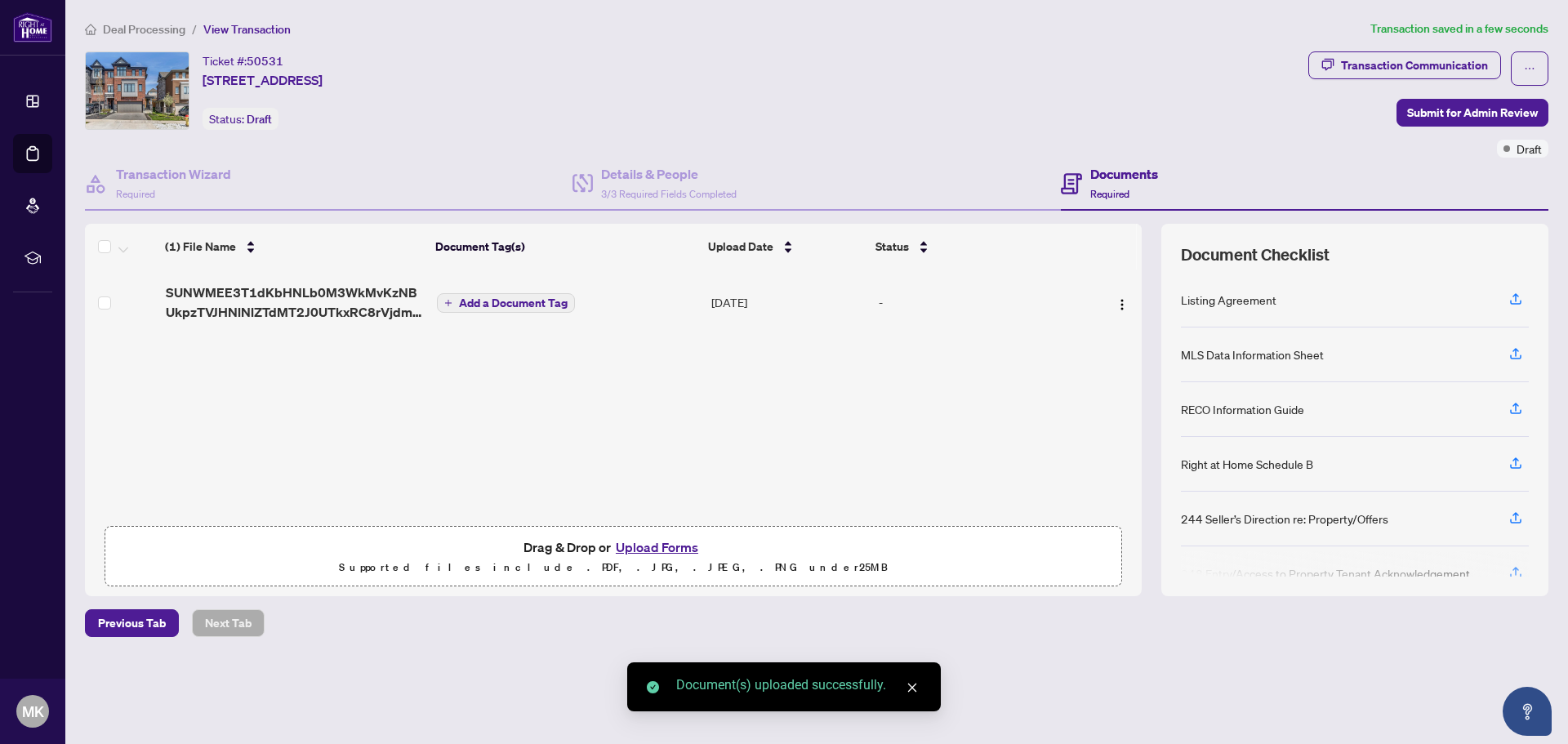
click at [289, 291] on span "SUNWMEE3T1dKbHNLb0M3WkMvKzNBUkpzTVJHNlNlZTdMT2J0UTkxRC8rVjdmdytJdDZVVWNXWUNKenZ…" at bounding box center [295, 301] width 259 height 39
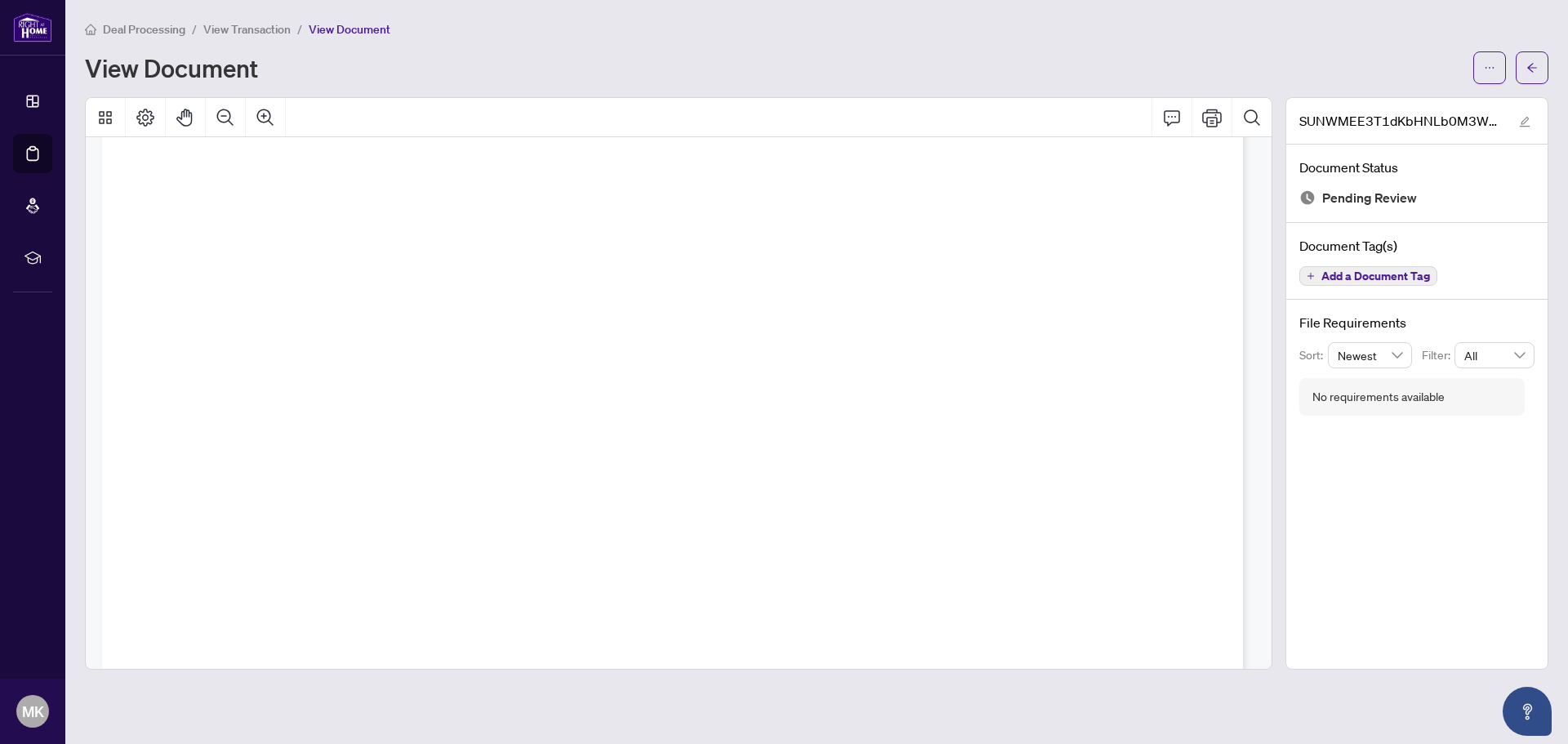
scroll to position [26708, 0]
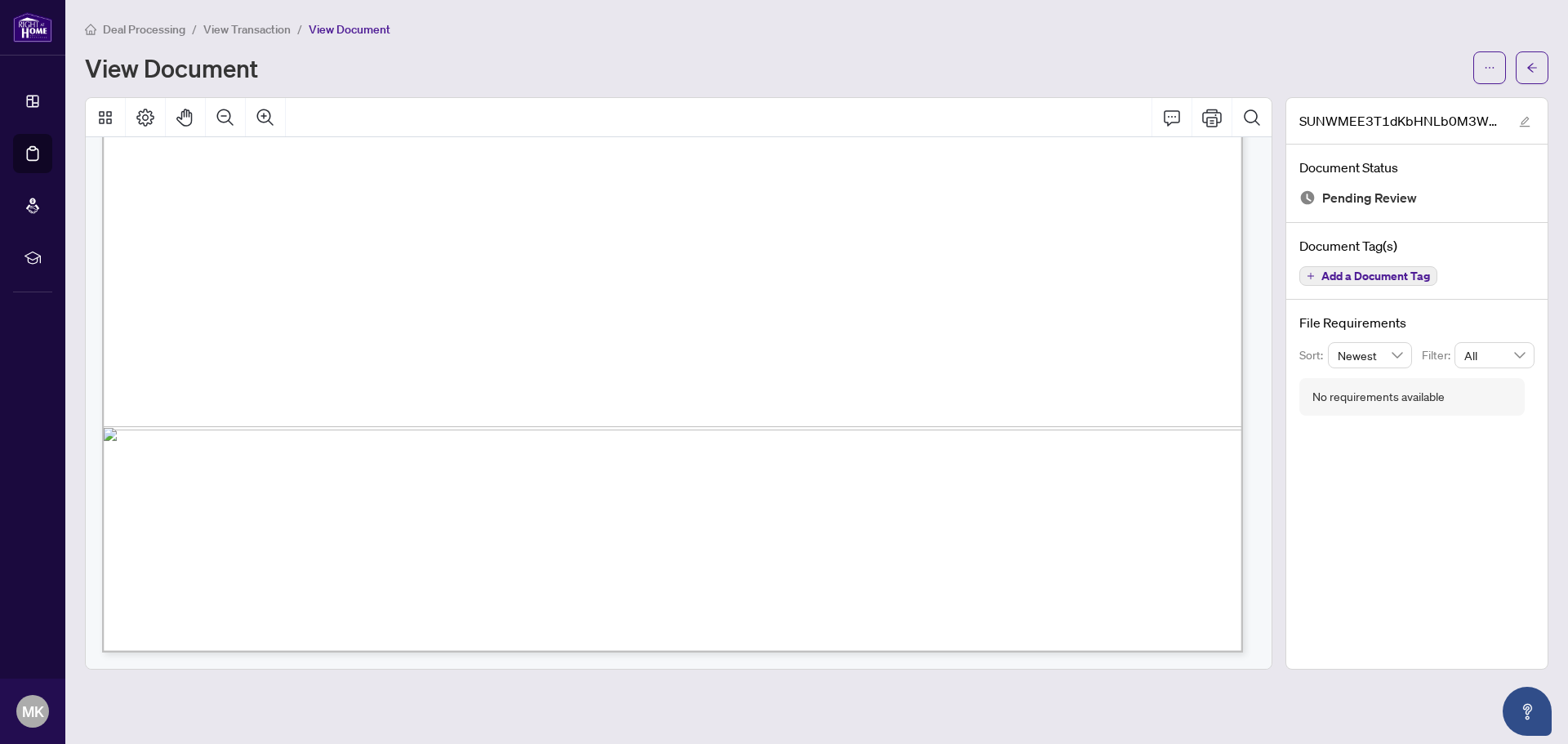
click at [233, 30] on span "View Transaction" at bounding box center [247, 29] width 87 height 15
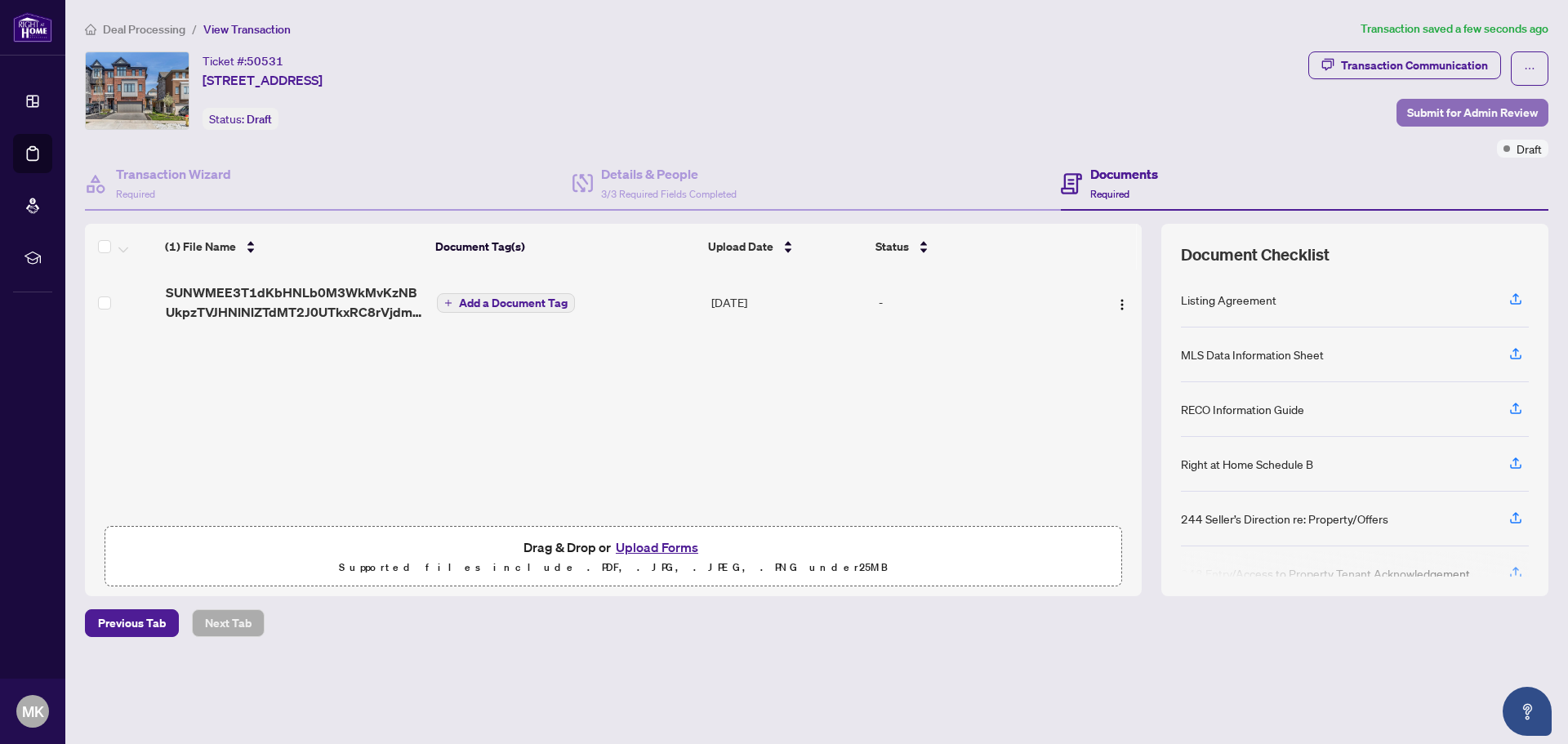
click at [1468, 118] on span "Submit for Admin Review" at bounding box center [1473, 113] width 131 height 26
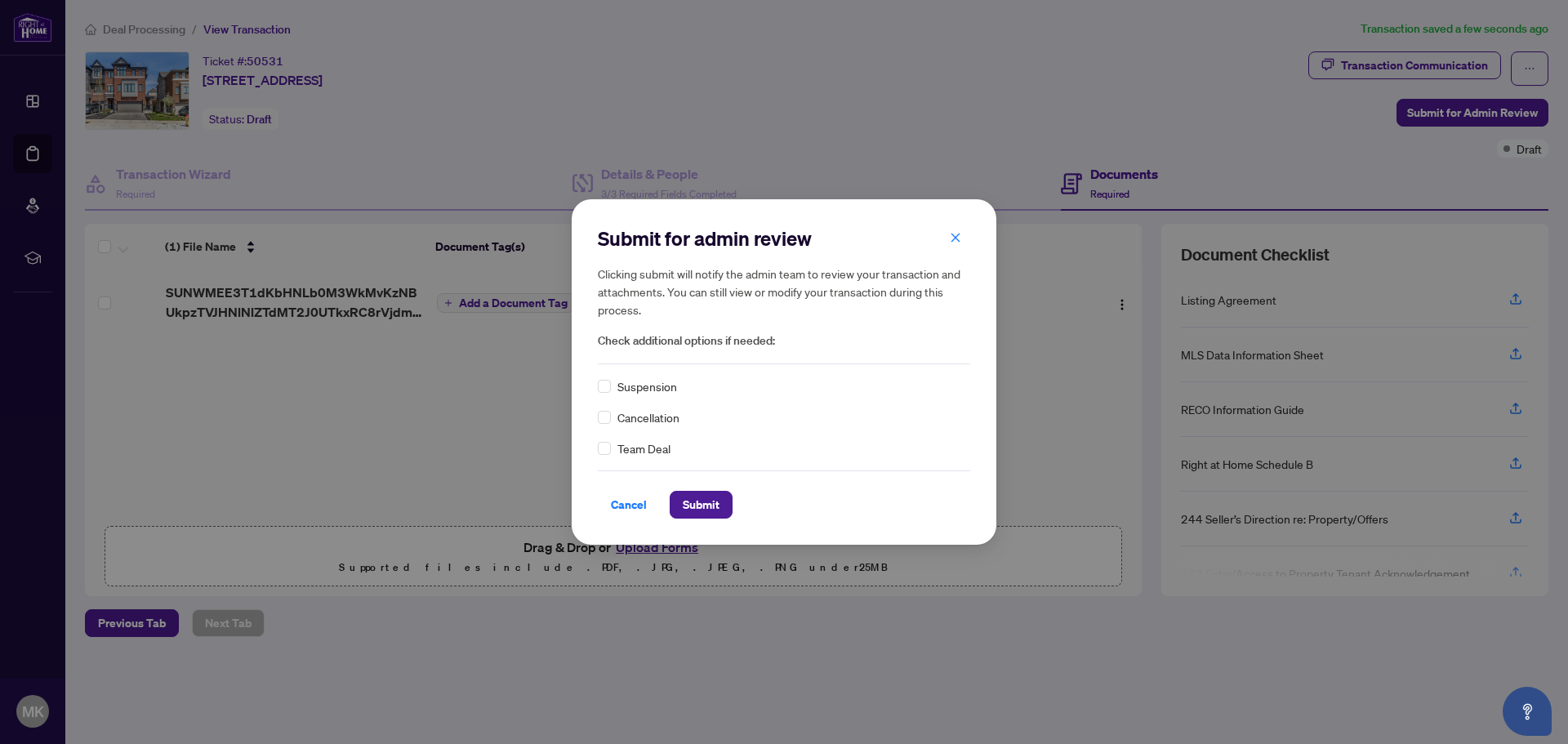
click at [597, 513] on div "Submit for admin review Clicking submit will notify the admin team to review yo…" at bounding box center [784, 371] width 425 height 345
click at [624, 512] on span "Cancel" at bounding box center [628, 504] width 36 height 26
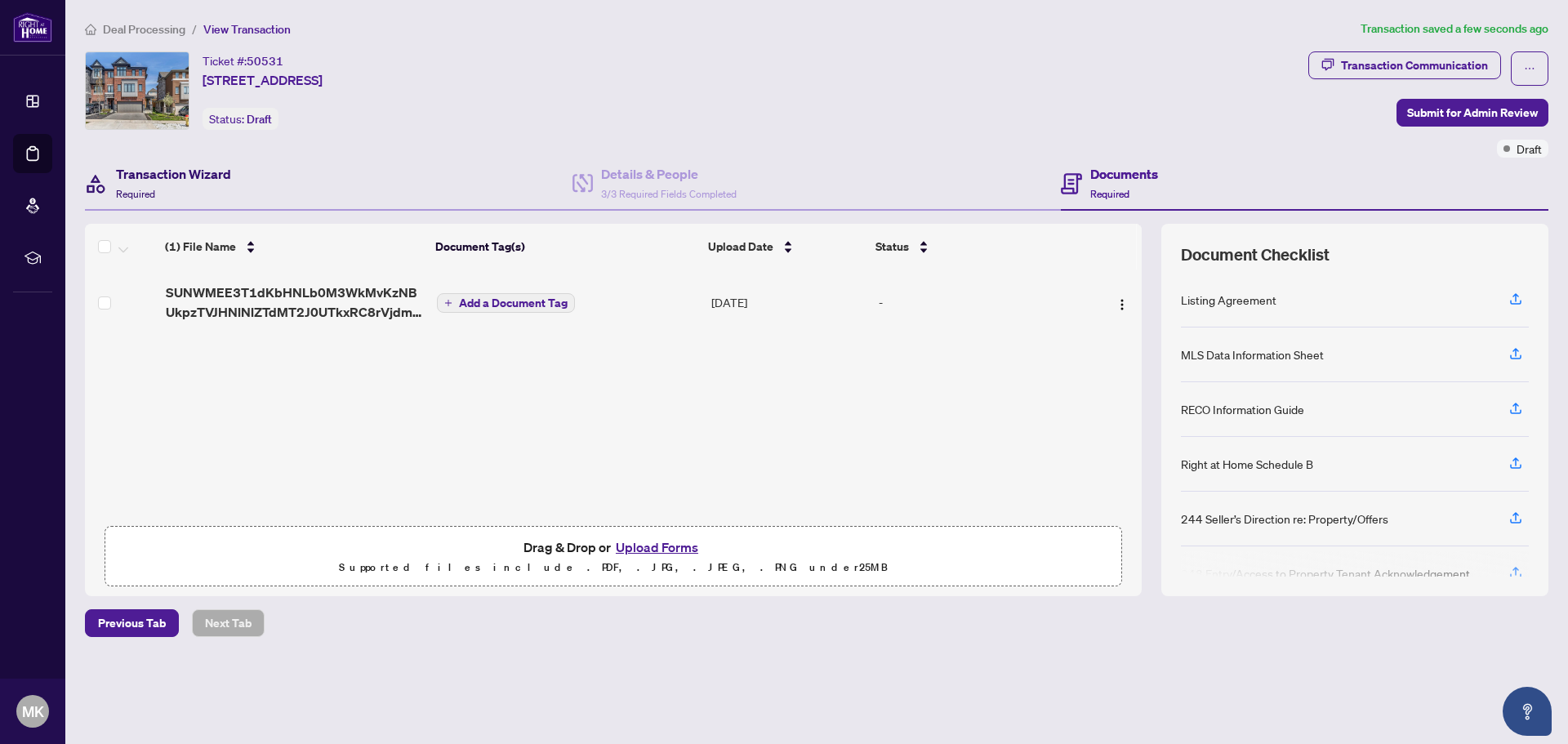
click at [218, 193] on div "Transaction Wizard Required" at bounding box center [173, 183] width 115 height 39
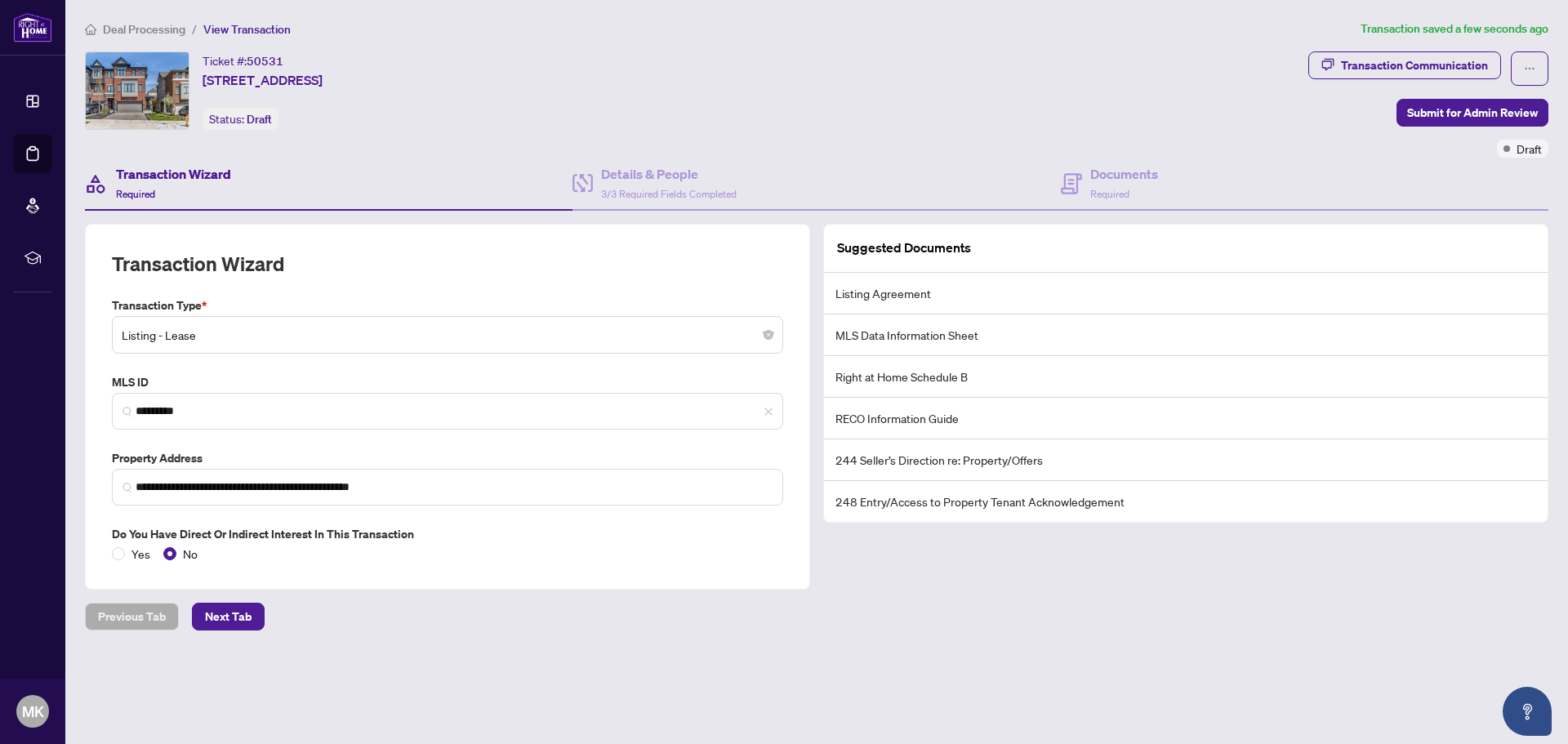
click at [1475, 89] on div "Transaction Communication Submit for Admin Review Draft" at bounding box center [1429, 104] width 240 height 106
click at [1481, 103] on span "Submit for Admin Review" at bounding box center [1473, 113] width 131 height 26
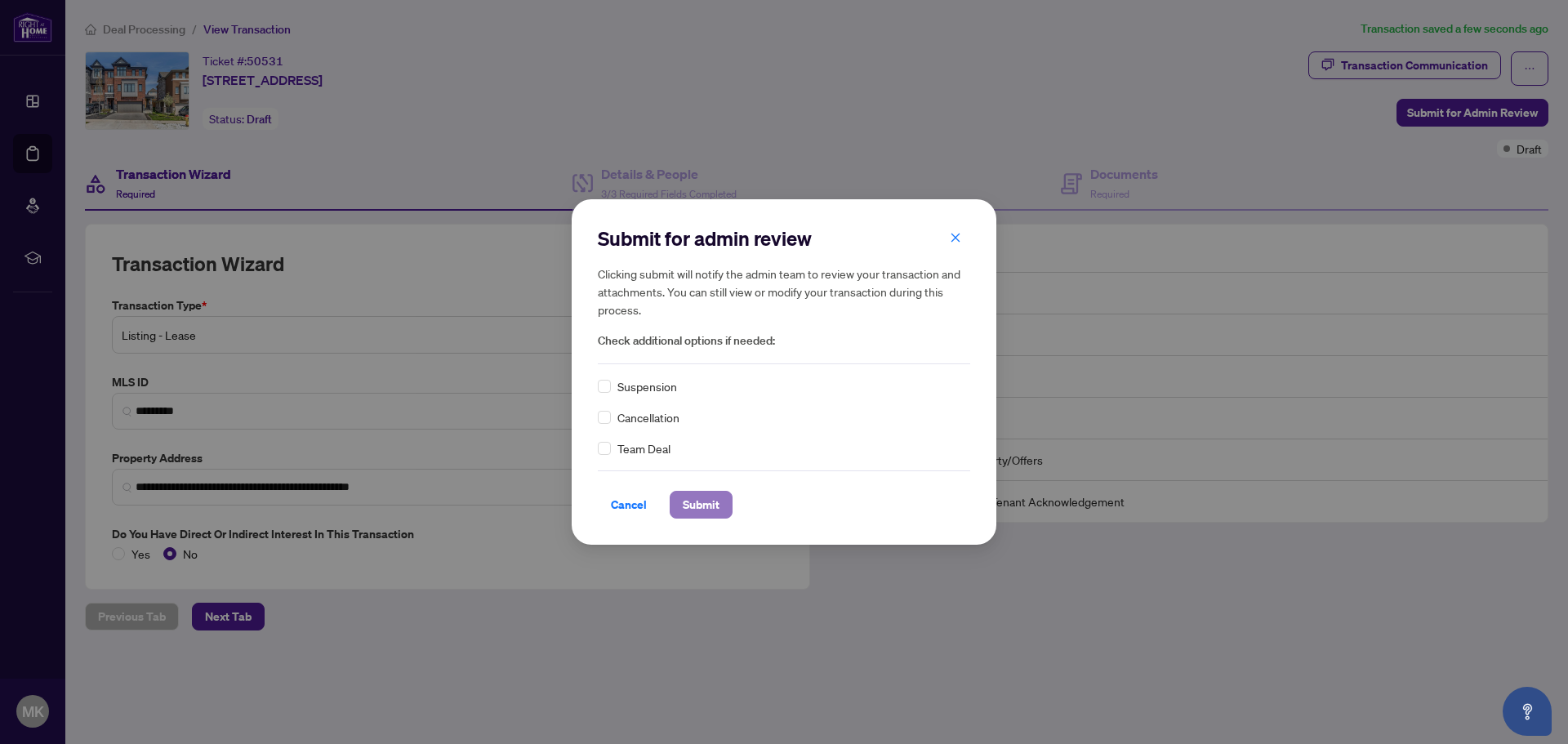
click at [700, 493] on span "Submit" at bounding box center [701, 504] width 37 height 26
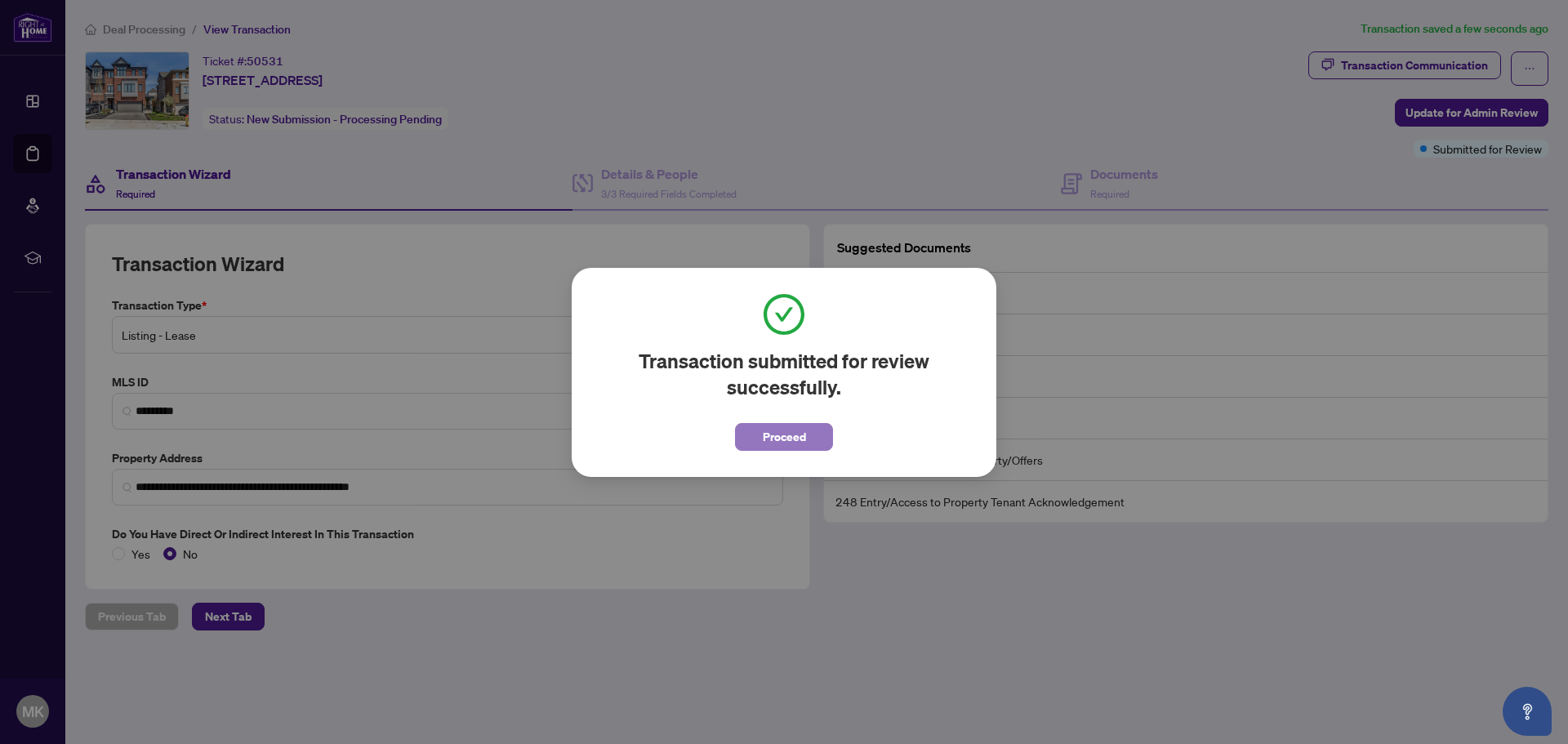
click at [783, 440] on span "Proceed" at bounding box center [784, 437] width 44 height 26
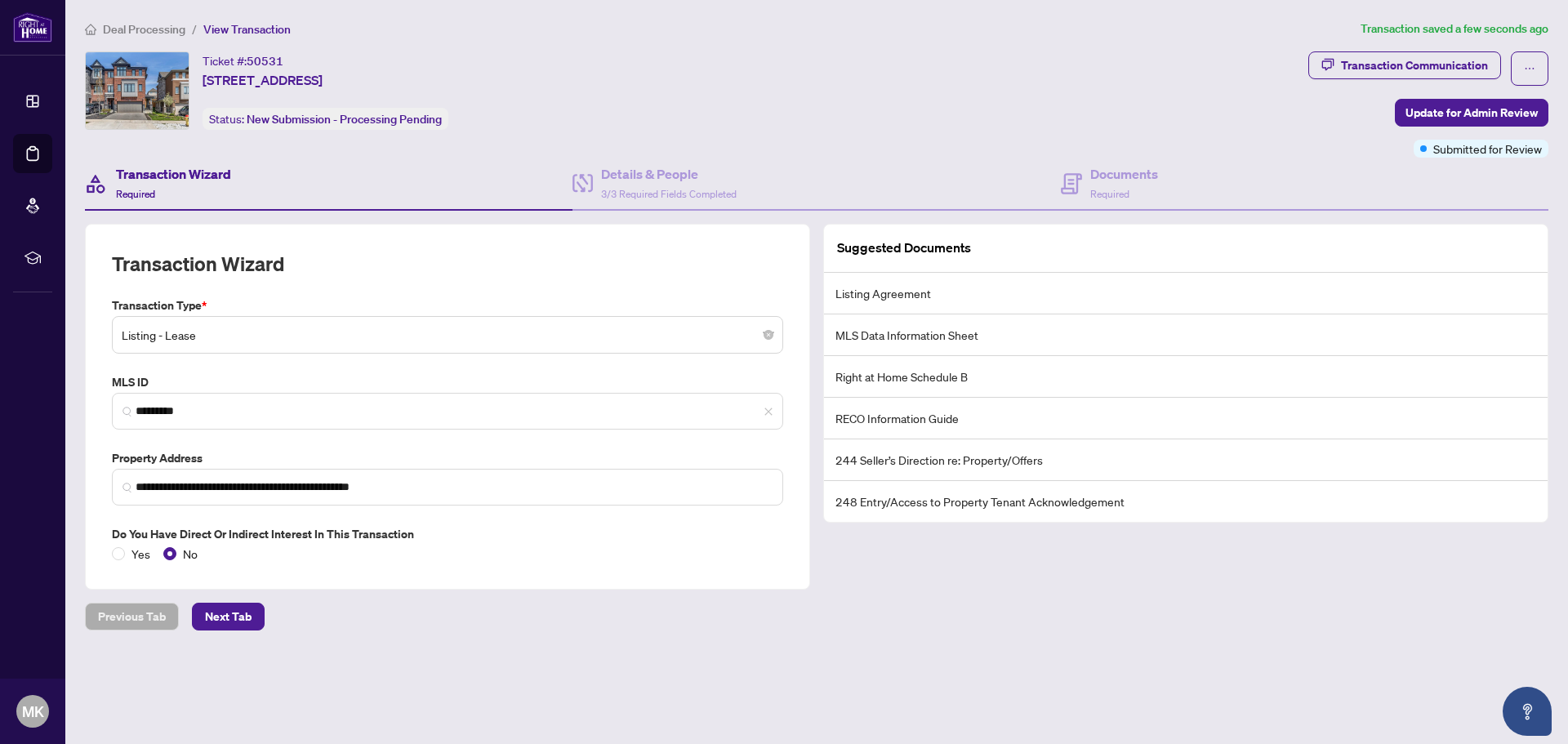
click at [121, 26] on span "Deal Processing" at bounding box center [144, 29] width 82 height 15
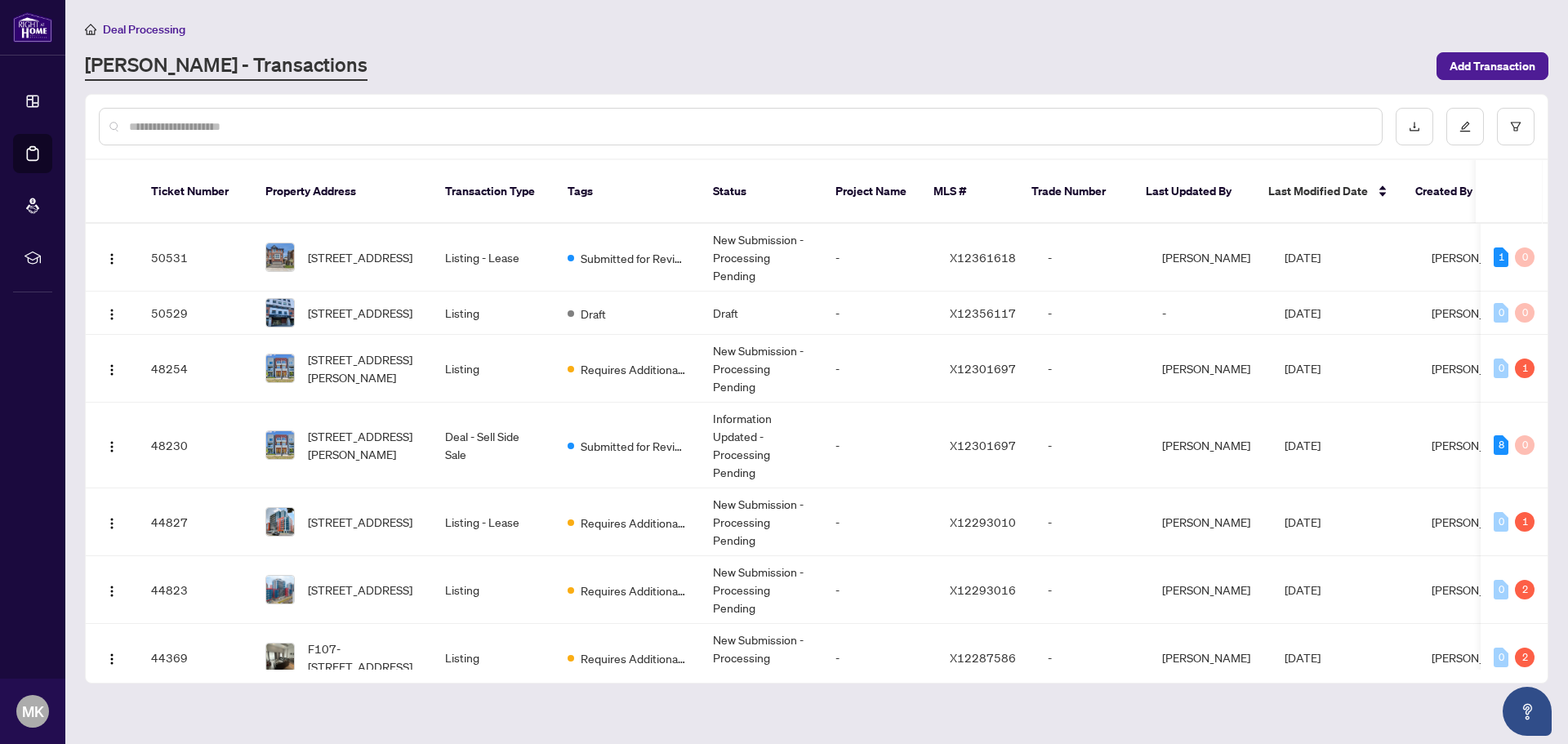
click at [646, 74] on div "[PERSON_NAME] - Transactions" at bounding box center [756, 65] width 1342 height 29
click at [458, 295] on td "Listing" at bounding box center [493, 313] width 123 height 44
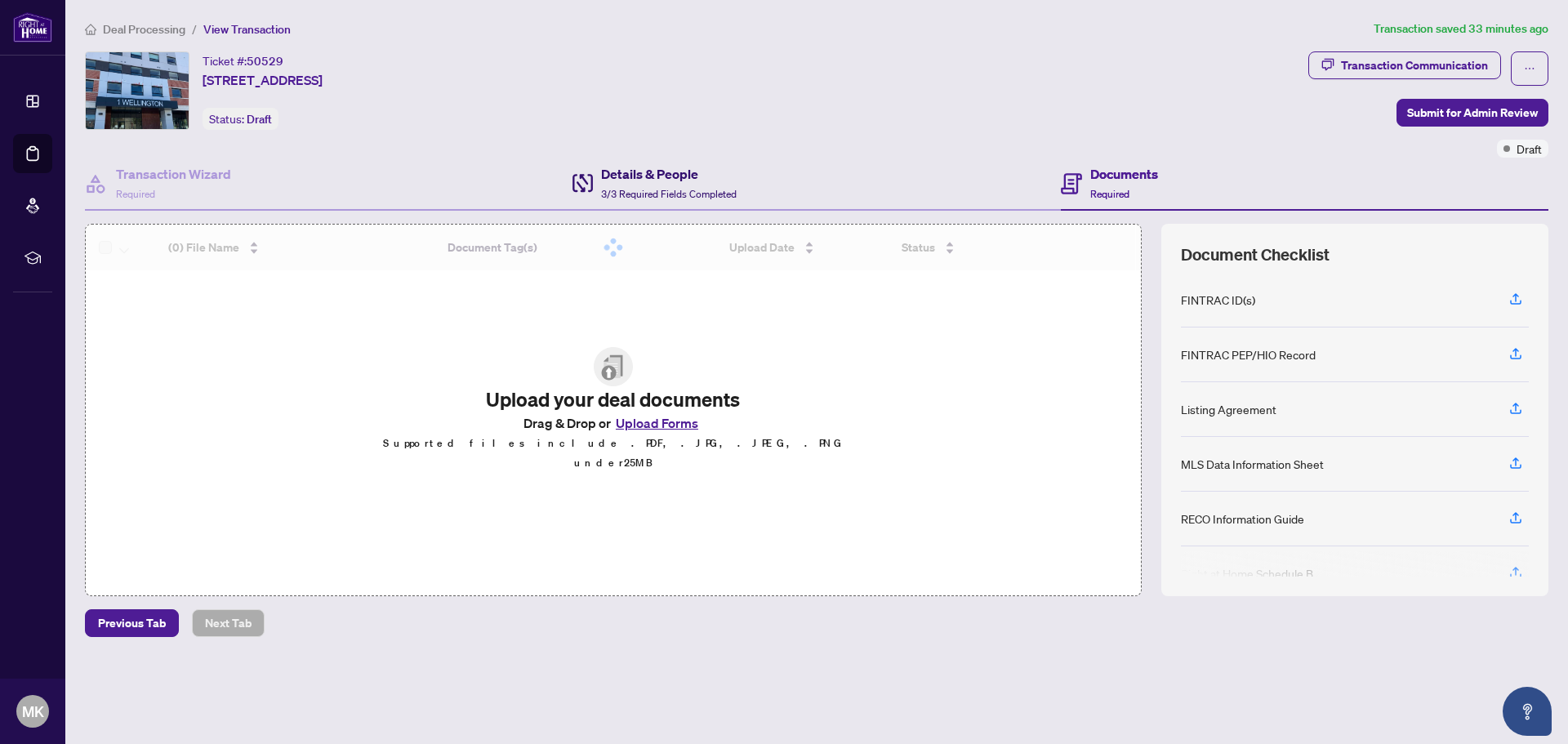
click at [624, 180] on h4 "Details & People" at bounding box center [669, 173] width 135 height 19
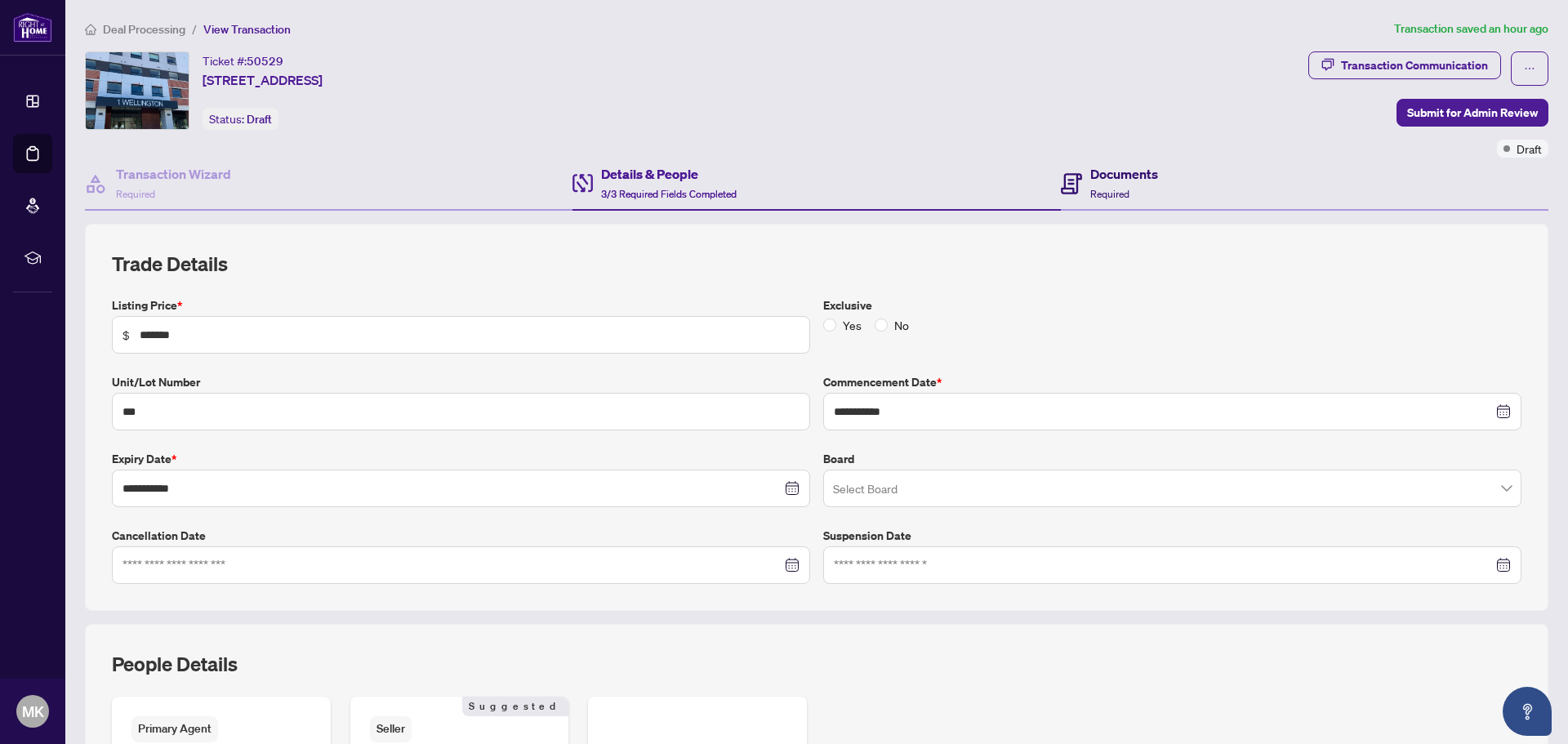
click at [1146, 184] on div "Documents Required" at bounding box center [1124, 183] width 68 height 39
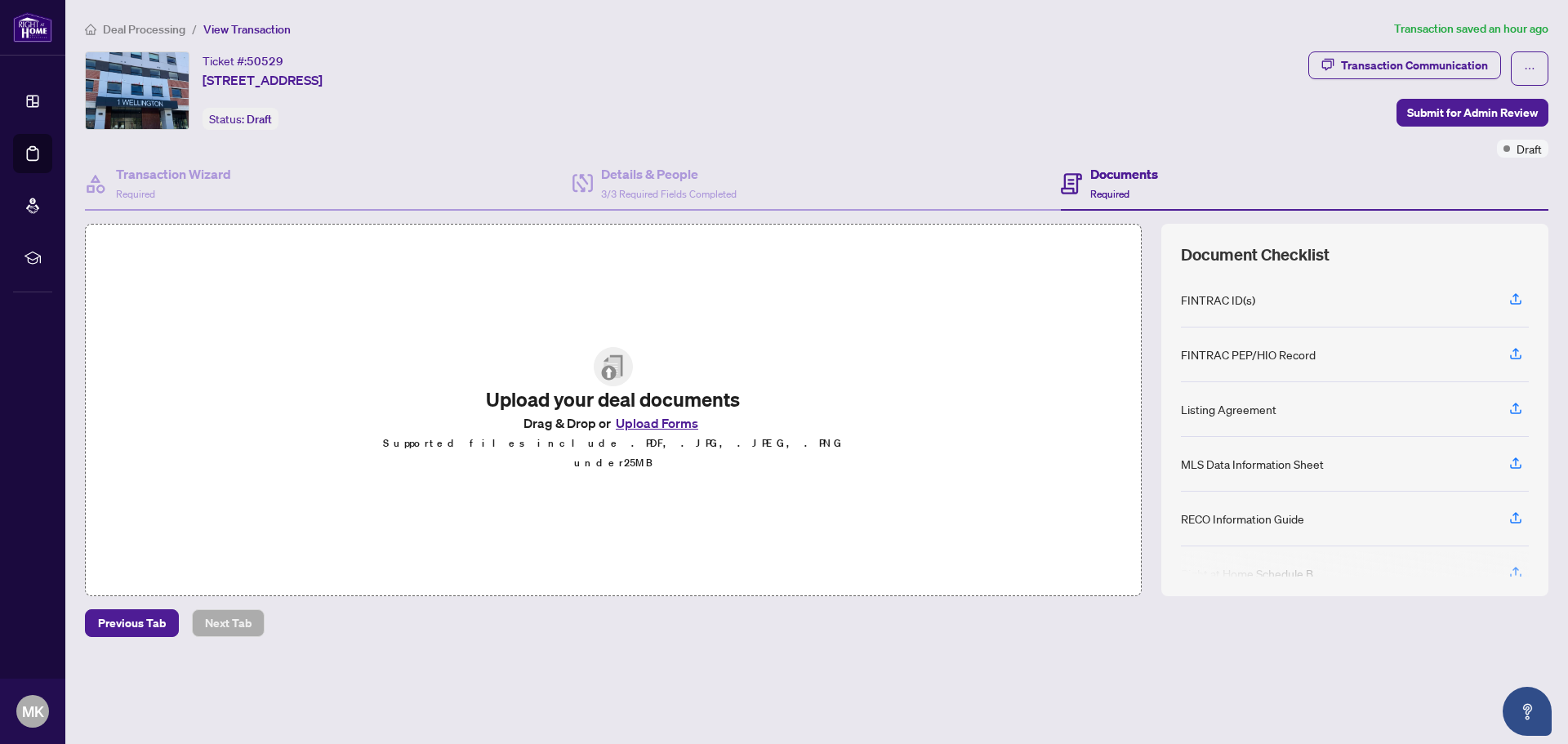
click at [640, 433] on button "Upload Forms" at bounding box center [657, 422] width 92 height 21
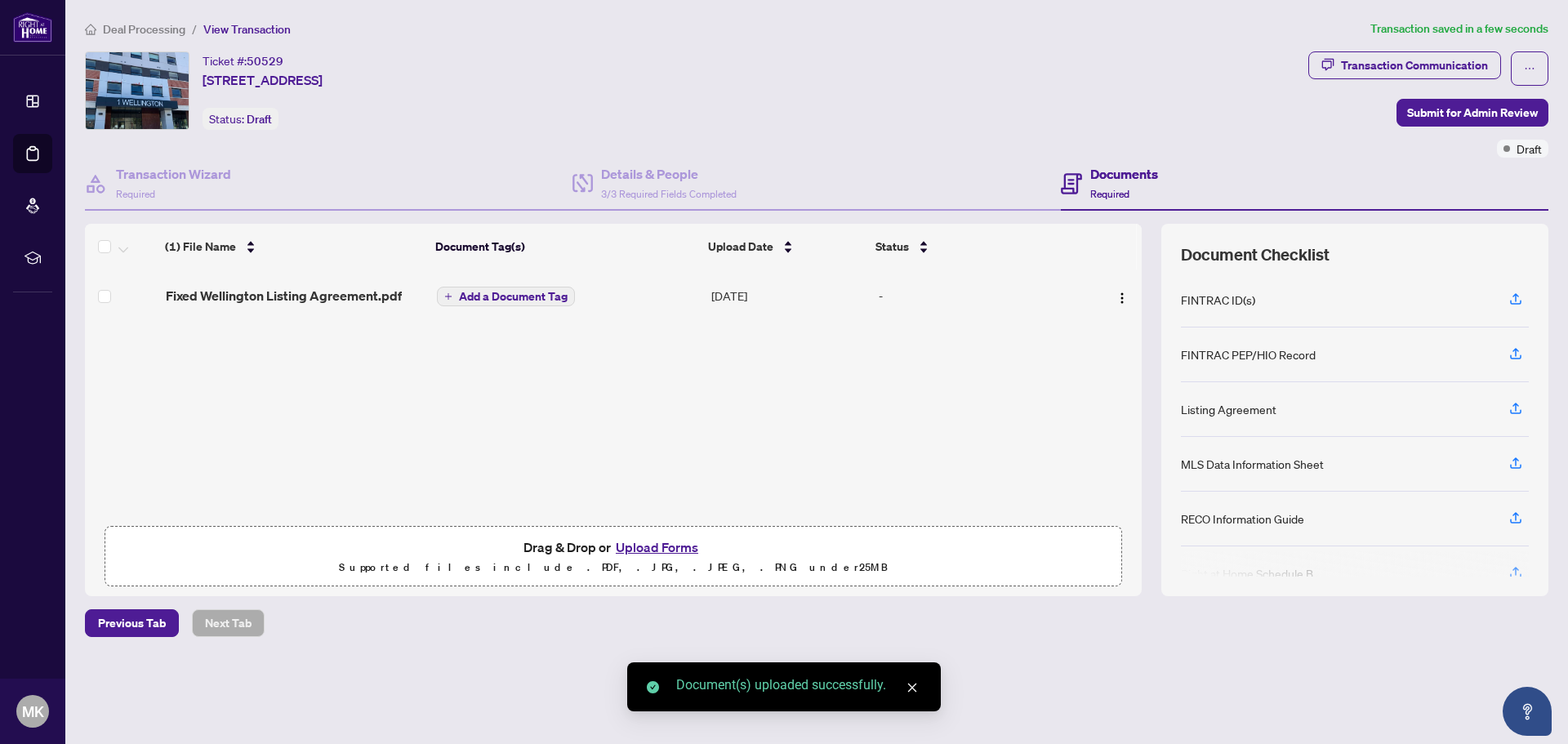
click at [376, 284] on td "Fixed Wellington Listing Agreement.pdf" at bounding box center [296, 296] width 272 height 52
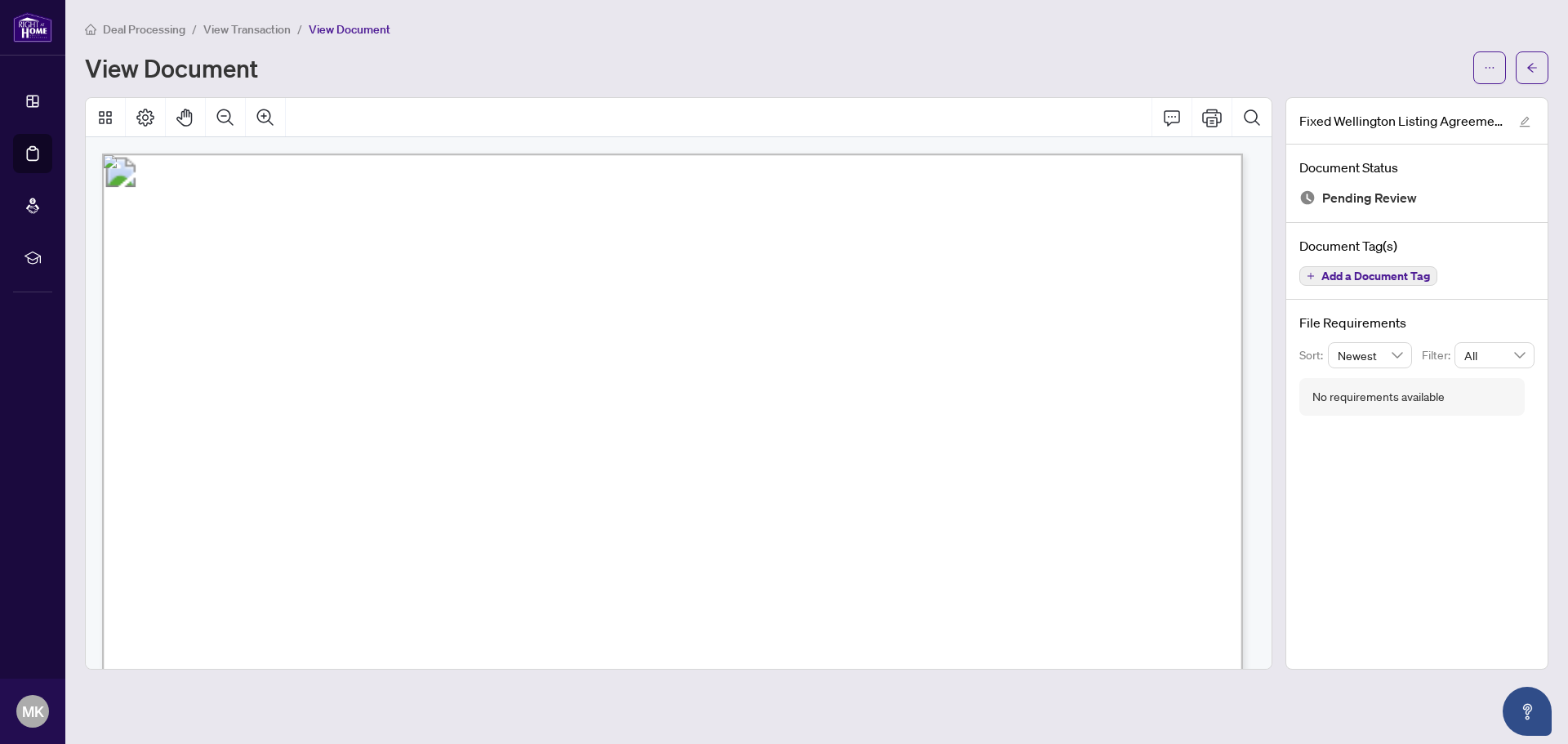
click at [264, 17] on main "Deal Processing / View Transaction / View Document View Document Fixed Wellingt…" at bounding box center [816, 372] width 1502 height 744
click at [271, 33] on span "View Transaction" at bounding box center [247, 29] width 87 height 15
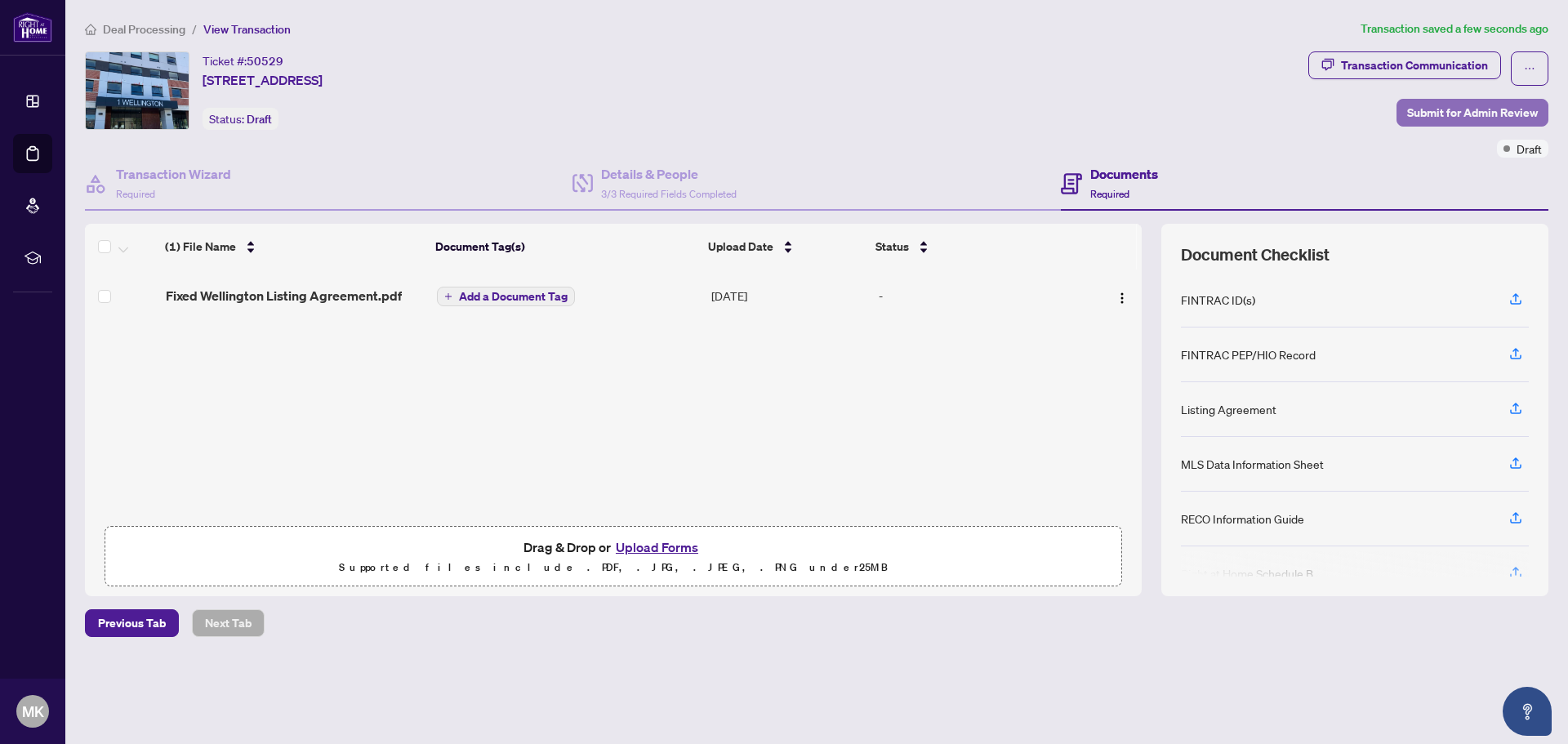
click at [1431, 113] on span "Submit for Admin Review" at bounding box center [1473, 113] width 131 height 26
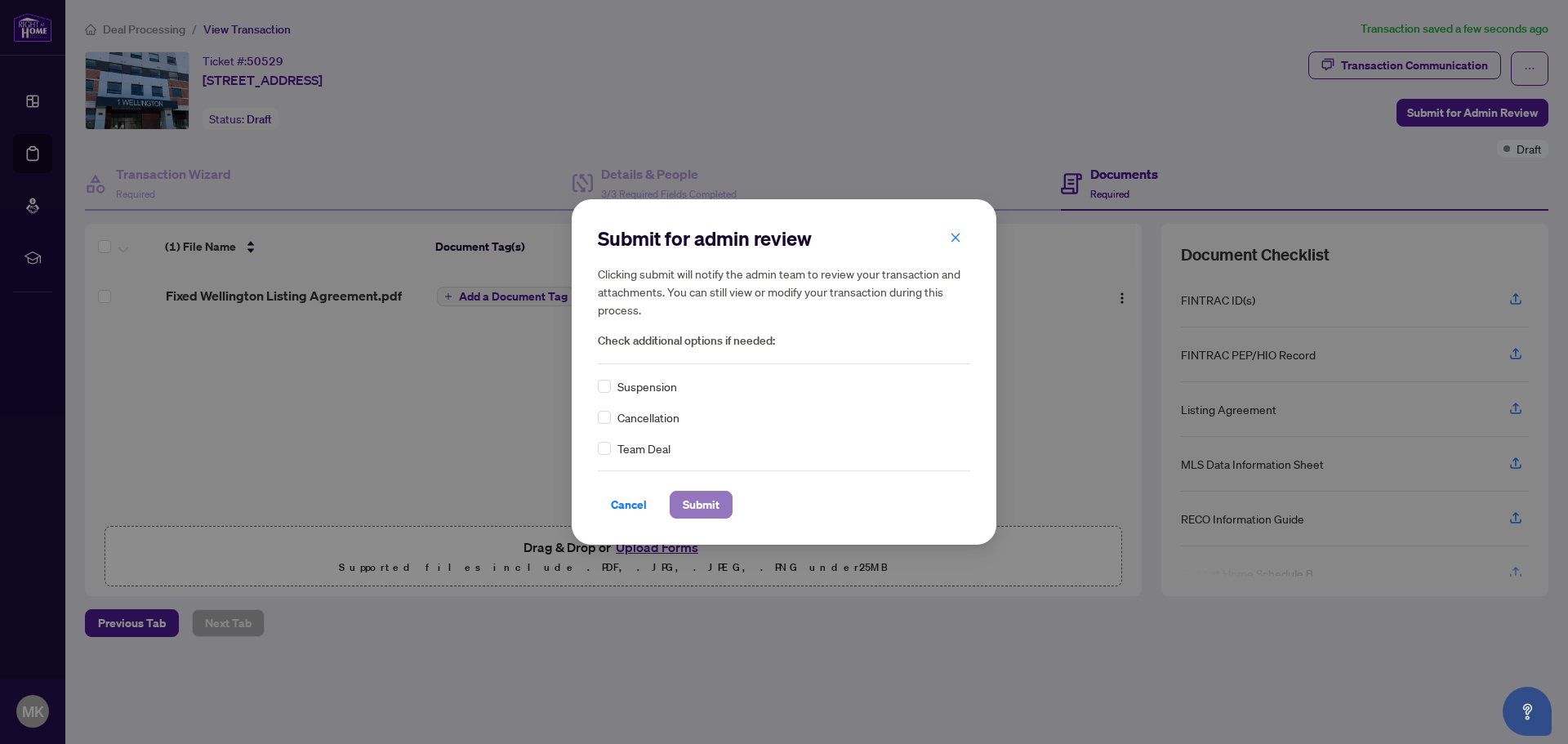
click at [710, 505] on span "Submit" at bounding box center [701, 504] width 37 height 26
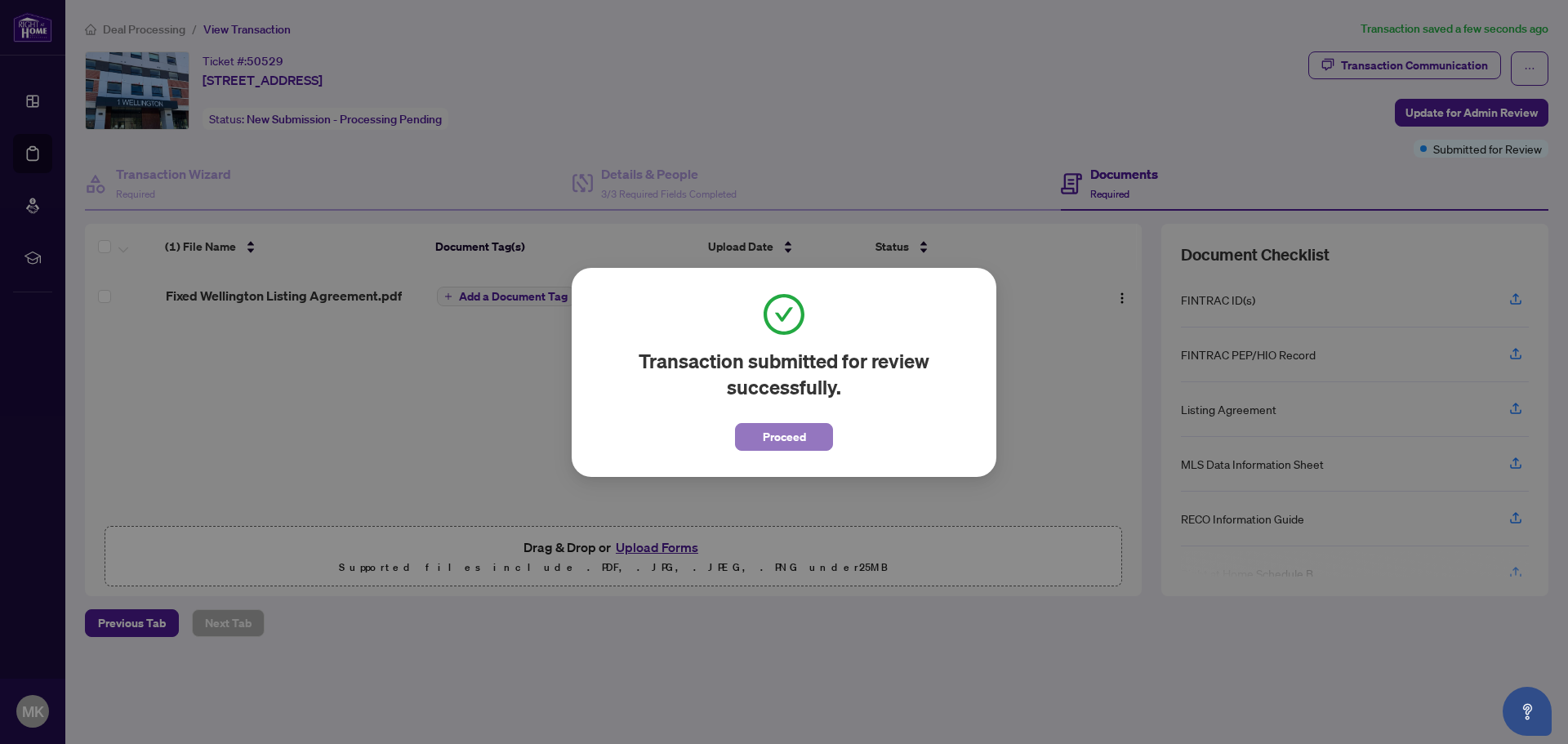
click at [786, 440] on span "Proceed" at bounding box center [784, 437] width 44 height 26
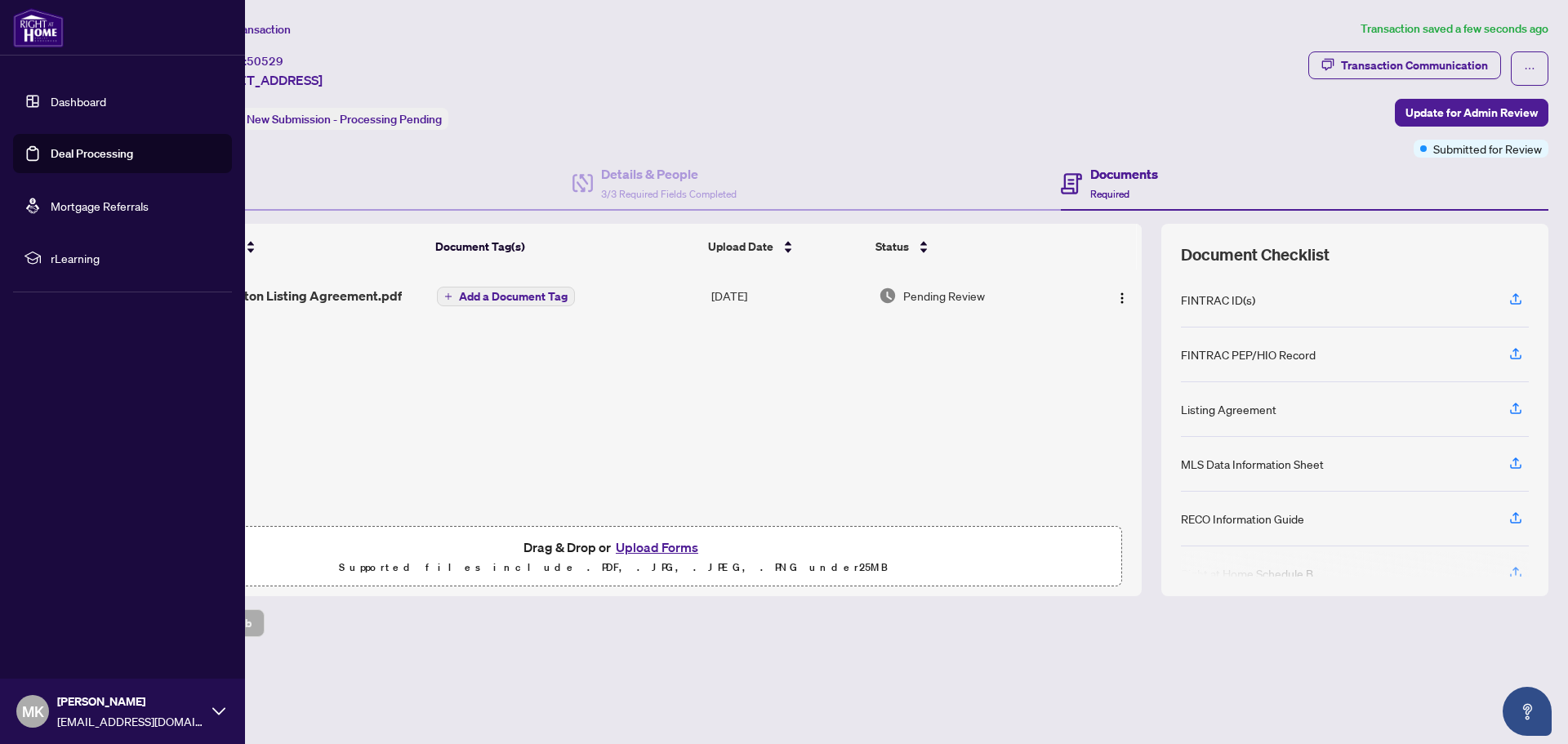
click at [79, 146] on link "Deal Processing" at bounding box center [92, 154] width 82 height 15
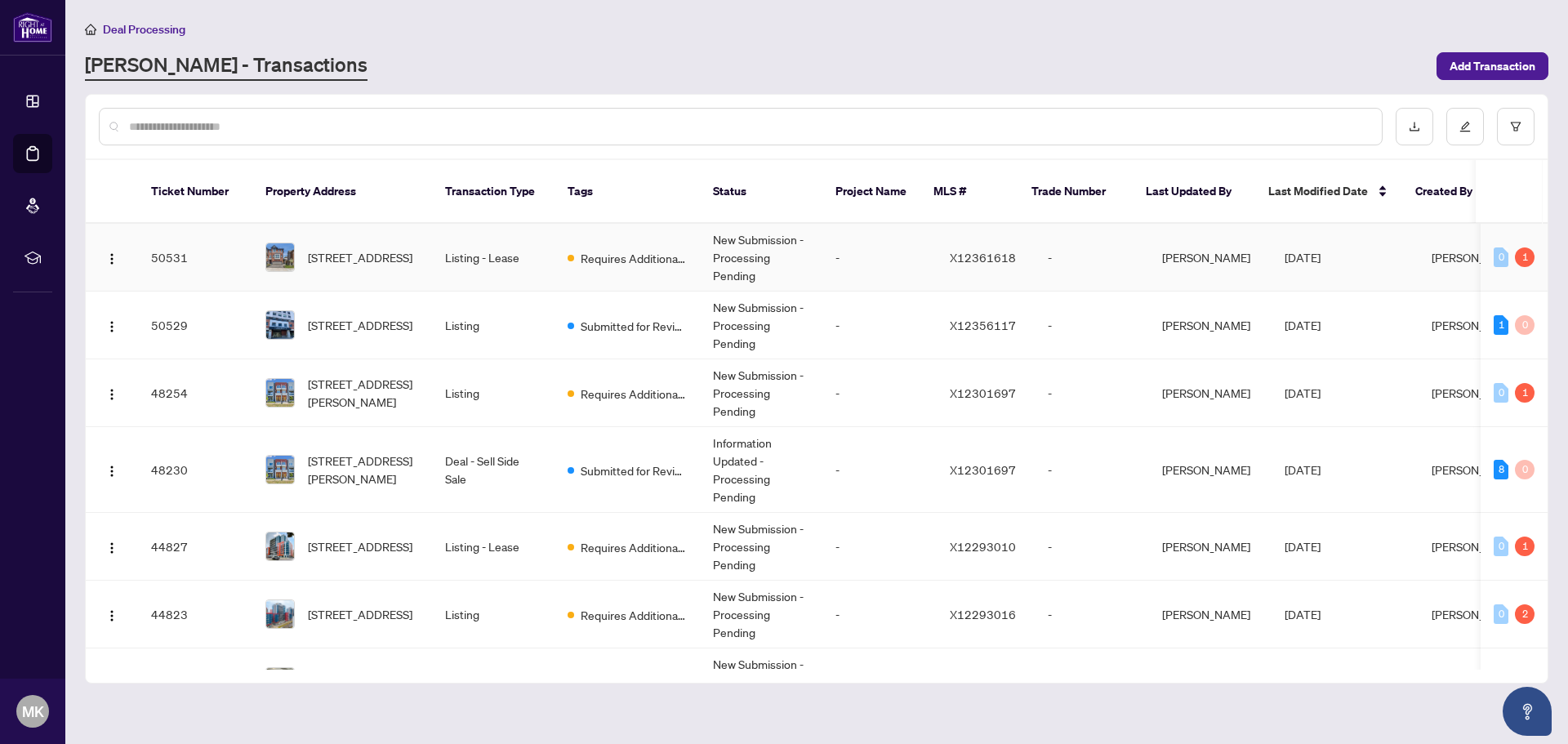
click at [533, 251] on td "Listing - Lease" at bounding box center [493, 257] width 123 height 68
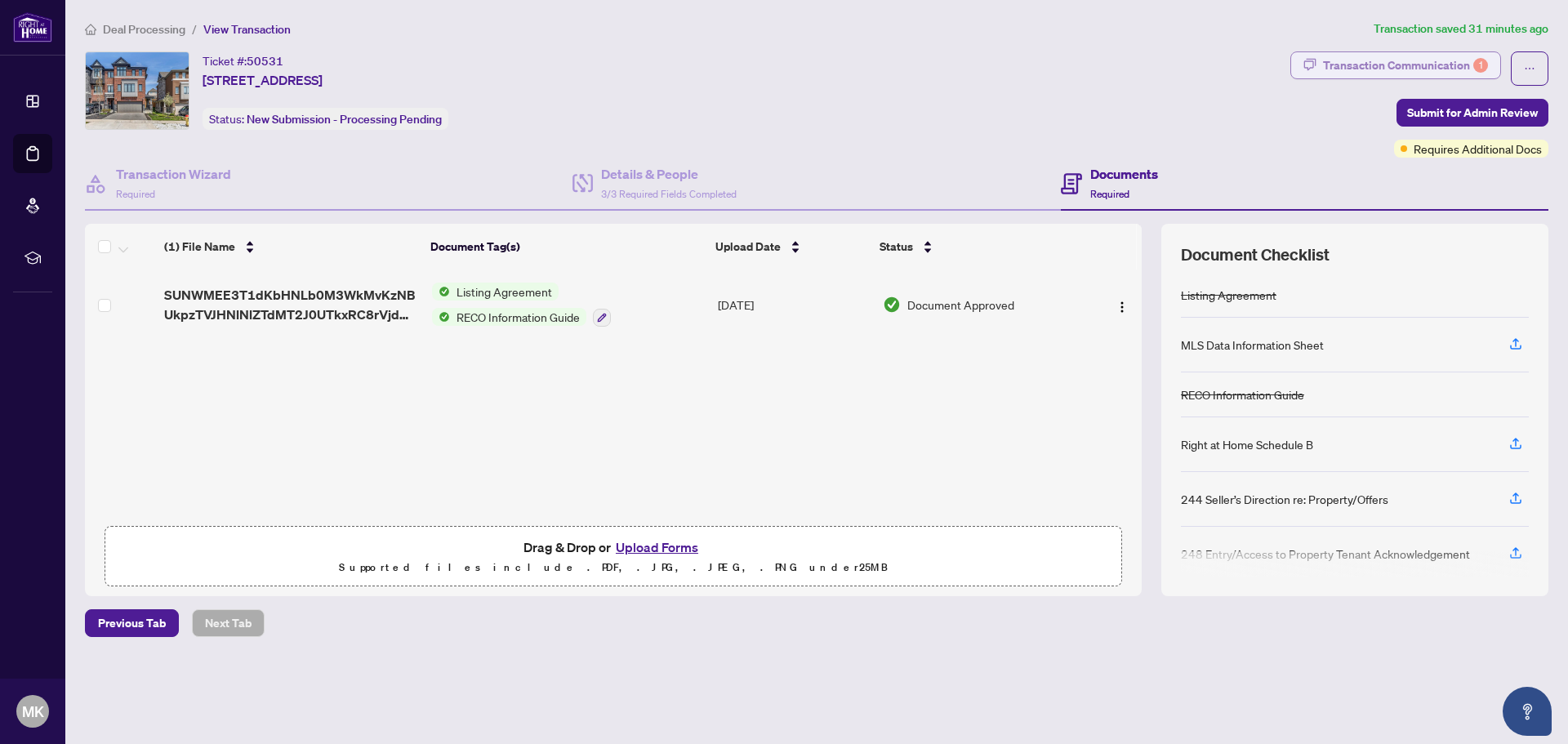
click at [1317, 64] on icon "button" at bounding box center [1310, 65] width 13 height 13
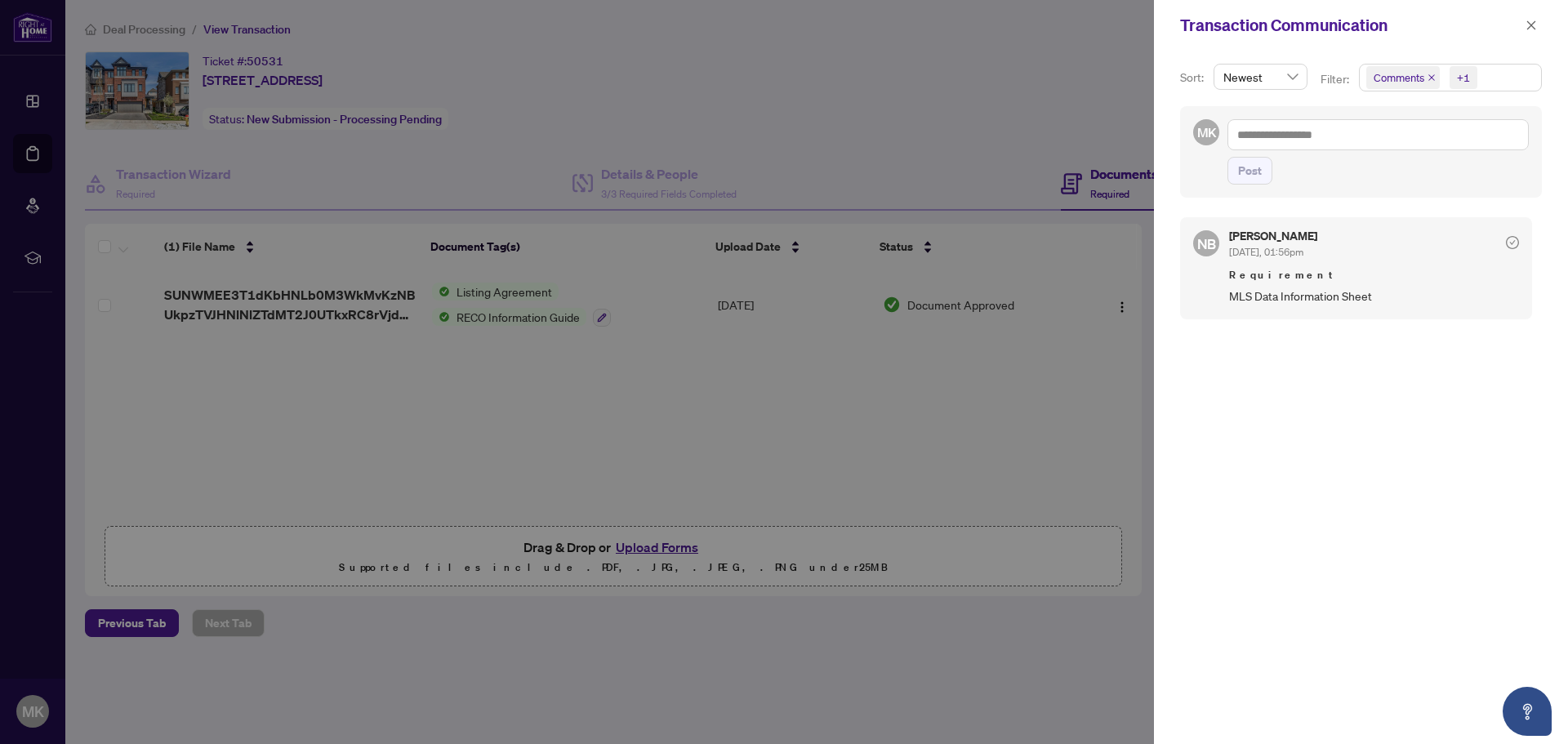
click at [1529, 45] on div "Transaction Communication" at bounding box center [1361, 25] width 414 height 50
click at [1531, 32] on span "button" at bounding box center [1532, 25] width 12 height 26
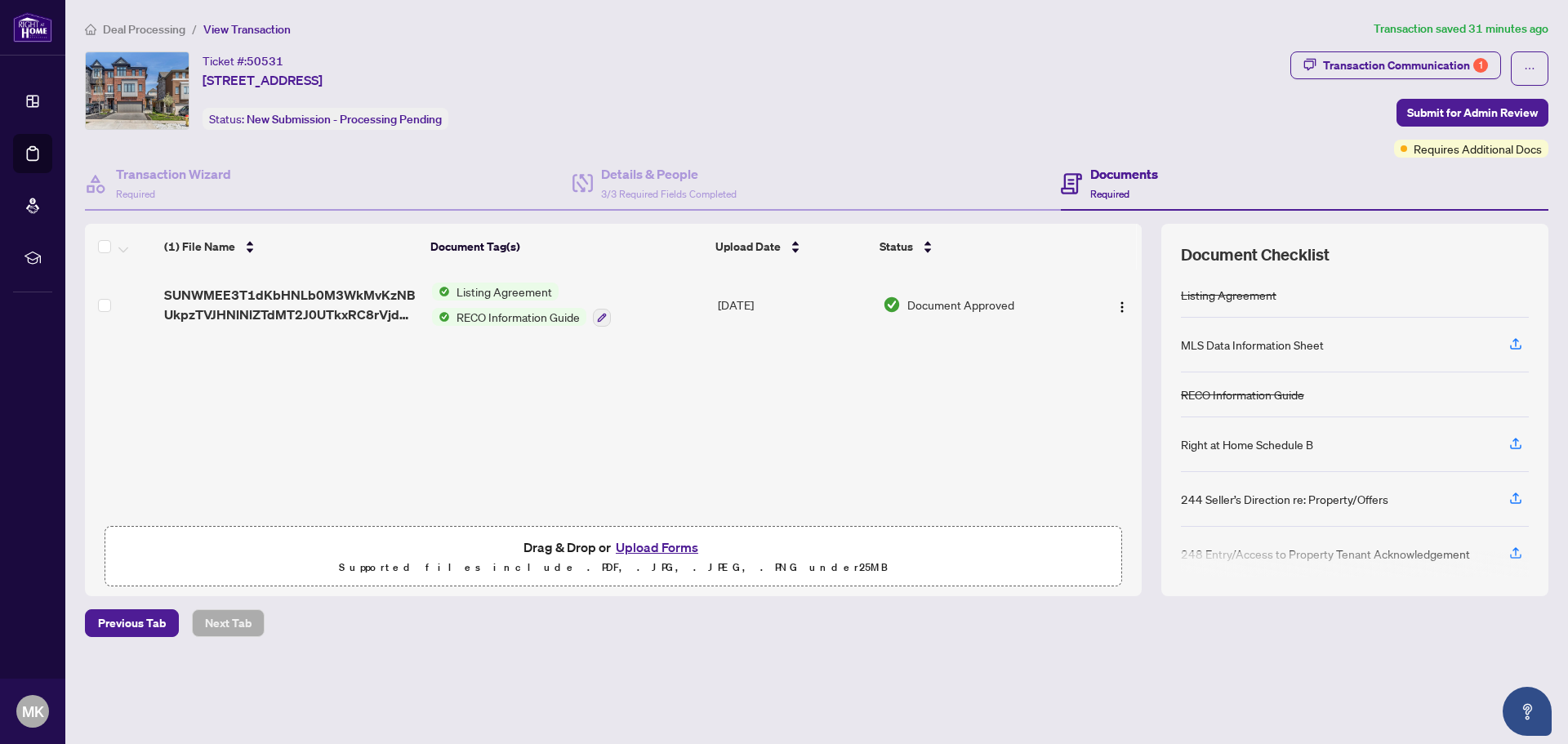
click at [152, 24] on span "Deal Processing" at bounding box center [144, 29] width 82 height 15
